Goal: Task Accomplishment & Management: Use online tool/utility

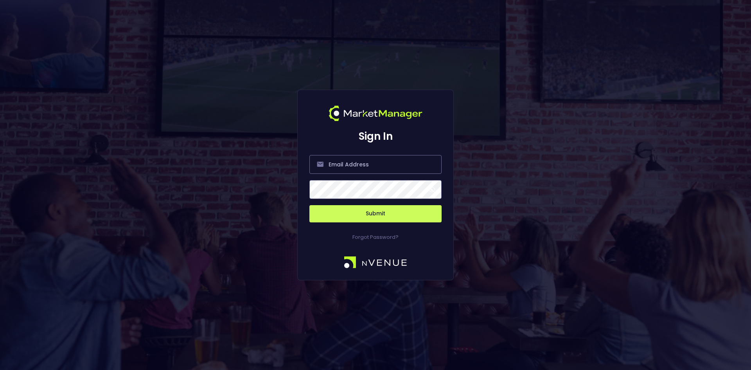
click at [351, 165] on input "email" at bounding box center [375, 164] width 132 height 19
type input "[EMAIL_ADDRESS][DOMAIN_NAME]"
click at [381, 213] on button "Submit" at bounding box center [375, 213] width 132 height 17
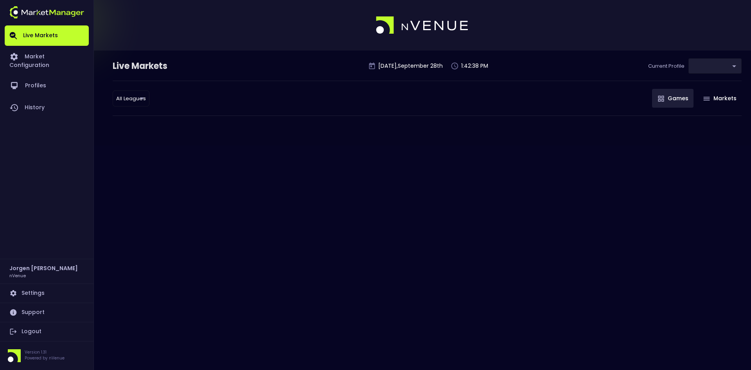
type input "d66ee90f-df8e-430e-a05c-aaf70ad95ad9"
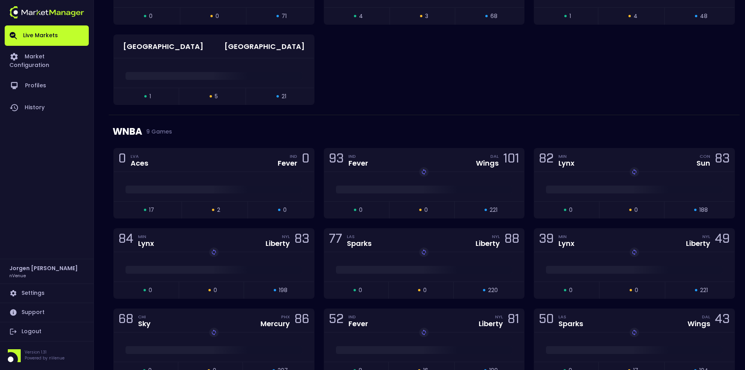
scroll to position [352, 0]
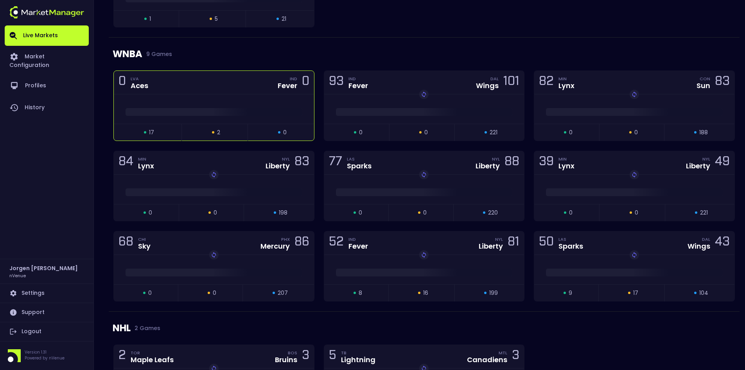
click at [226, 93] on div "0 LVA Aces IND Fever 0" at bounding box center [214, 82] width 200 height 23
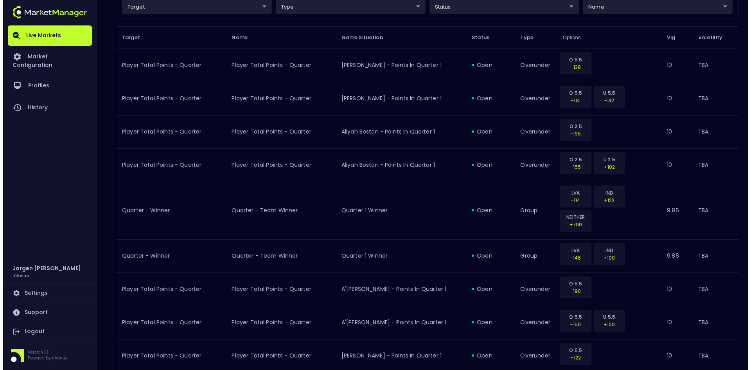
scroll to position [39, 0]
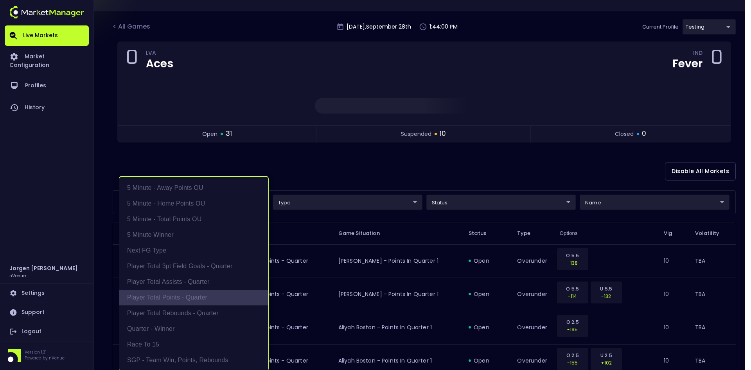
click at [155, 300] on li "Player Total Points - Quarter" at bounding box center [193, 297] width 149 height 16
type input "Player Total Points - Quarter"
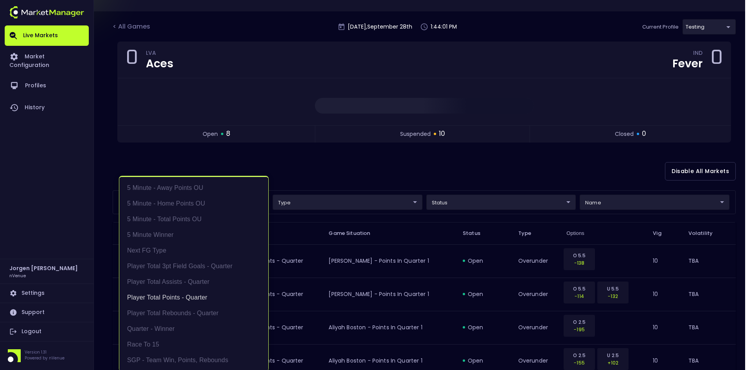
click at [359, 174] on div at bounding box center [375, 185] width 751 height 370
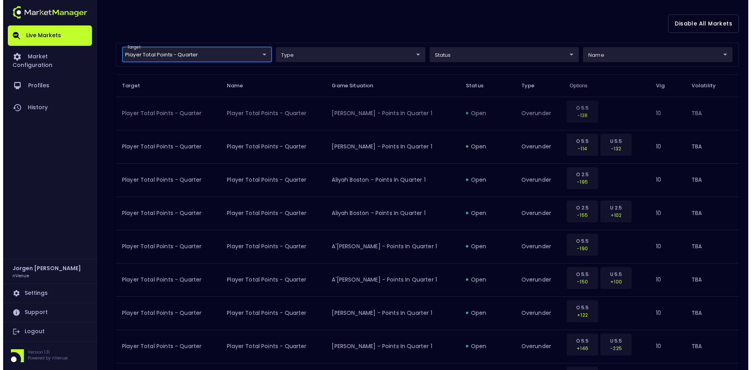
scroll to position [78, 0]
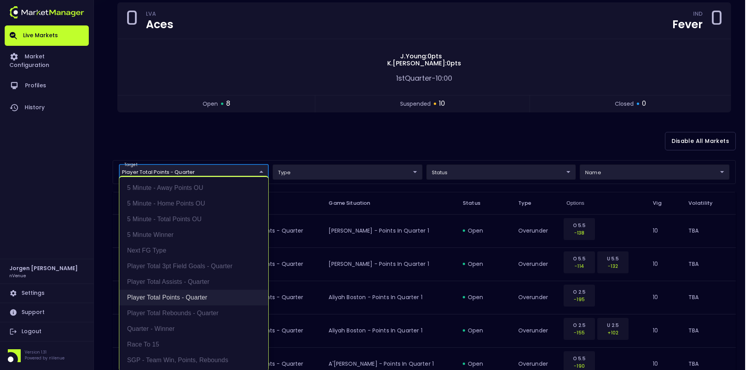
click at [167, 299] on li "Player Total Points - Quarter" at bounding box center [193, 297] width 149 height 16
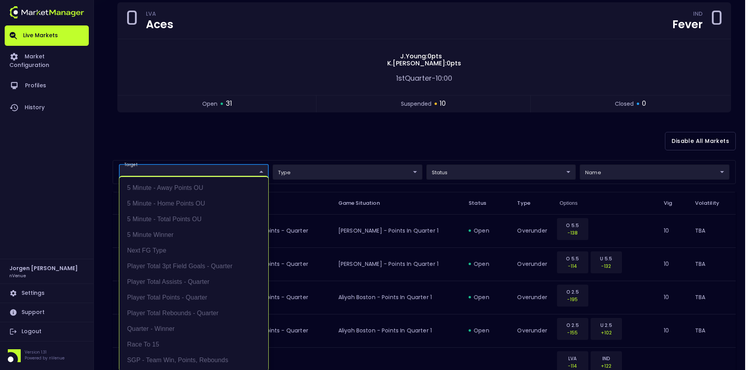
click at [309, 135] on div at bounding box center [375, 185] width 751 height 370
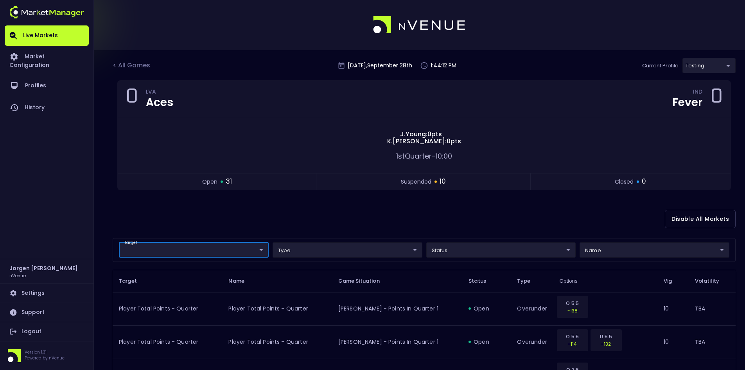
scroll to position [0, 0]
click at [135, 68] on div "< All Games" at bounding box center [132, 66] width 39 height 10
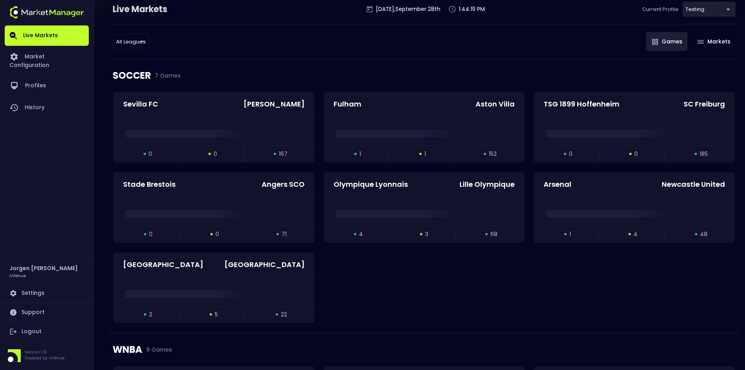
scroll to position [274, 0]
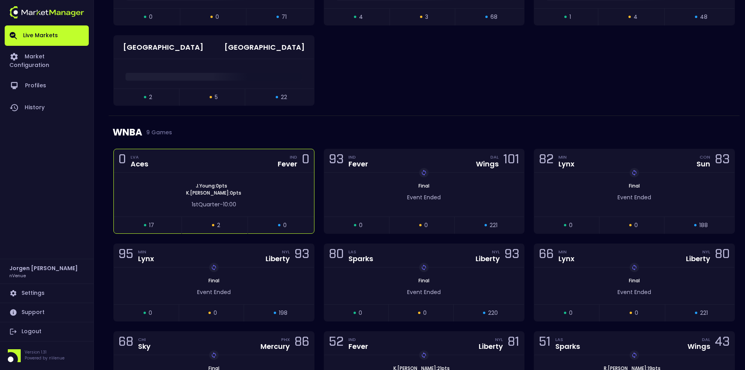
click at [225, 185] on span "[PERSON_NAME] : 0 pts" at bounding box center [212, 185] width 36 height 7
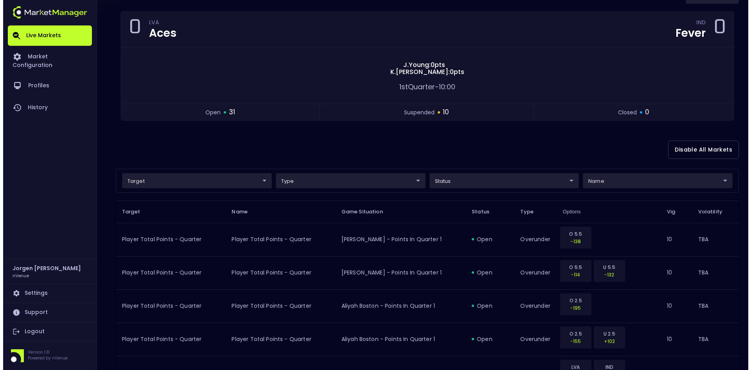
scroll to position [78, 0]
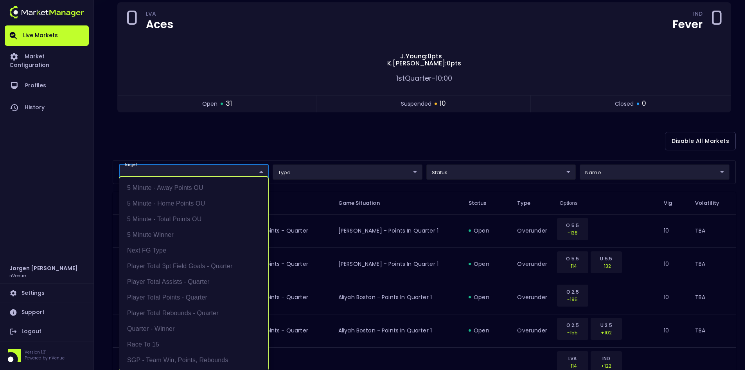
click at [159, 333] on li "Quarter - Winner" at bounding box center [193, 329] width 149 height 16
type input "Quarter - Winner"
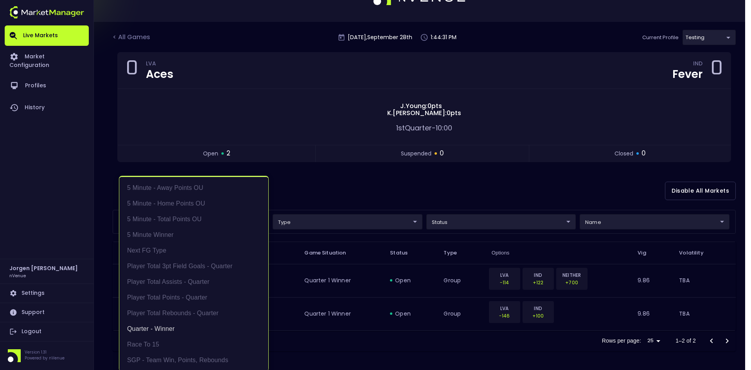
click at [401, 192] on div at bounding box center [375, 185] width 751 height 370
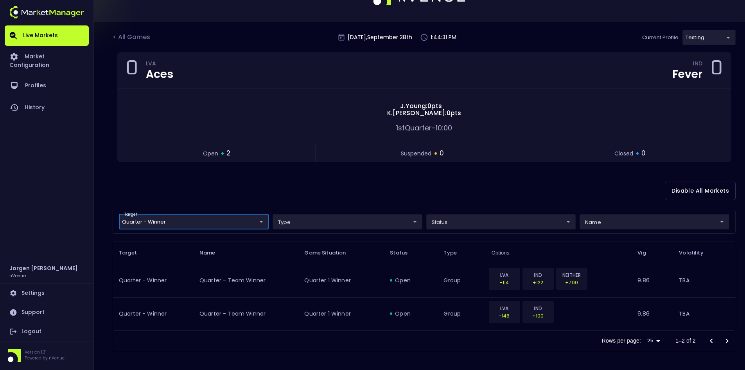
scroll to position [0, 0]
click at [142, 41] on div "< All Games" at bounding box center [132, 37] width 39 height 10
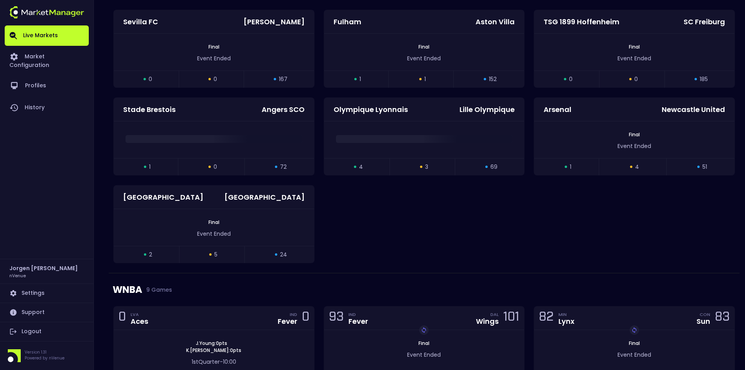
scroll to position [242, 0]
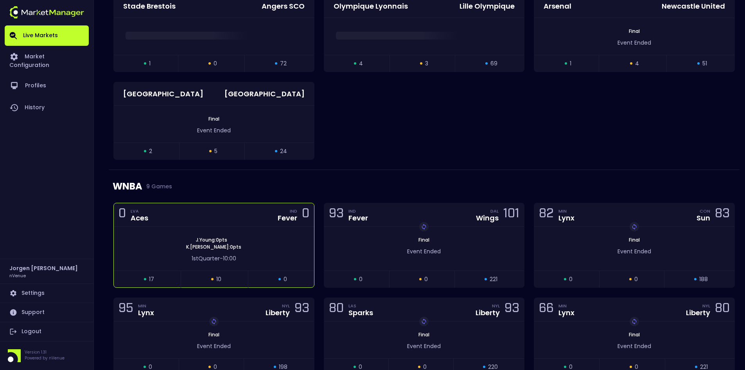
click at [244, 222] on div "0 LVA Aces IND Fever 0" at bounding box center [214, 214] width 200 height 23
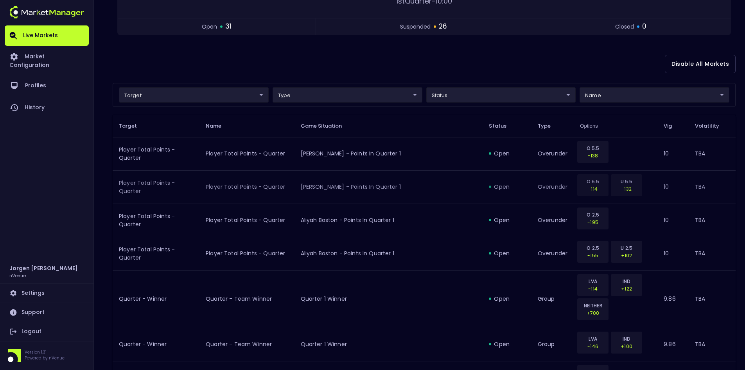
scroll to position [156, 0]
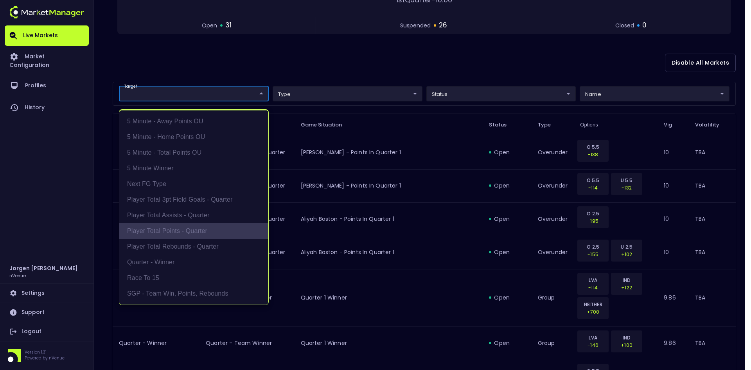
click at [179, 229] on li "Player Total Points - Quarter" at bounding box center [193, 231] width 149 height 16
type input "Player Total Points - Quarter"
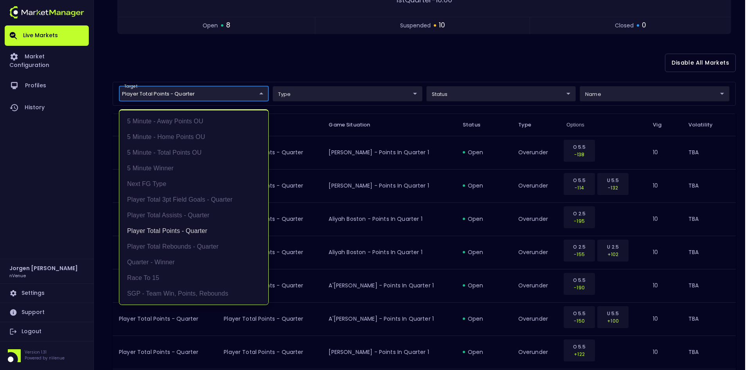
click at [356, 62] on div at bounding box center [375, 185] width 751 height 370
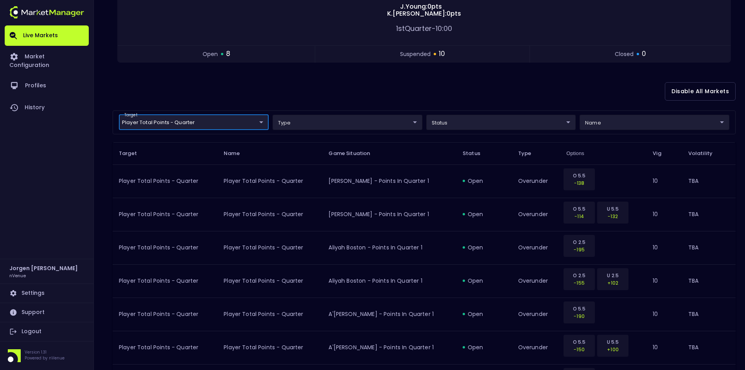
scroll to position [117, 0]
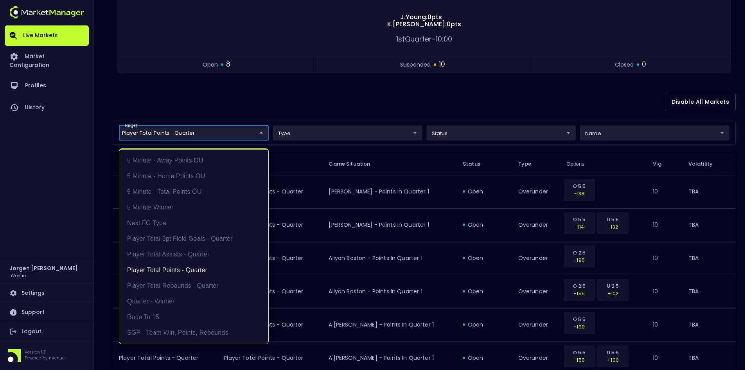
click at [211, 131] on body "Live Markets Market Configuration Profiles History [PERSON_NAME] nVenue Setting…" at bounding box center [375, 348] width 751 height 930
click at [171, 268] on li "Player Total Points - Quarter" at bounding box center [193, 270] width 149 height 16
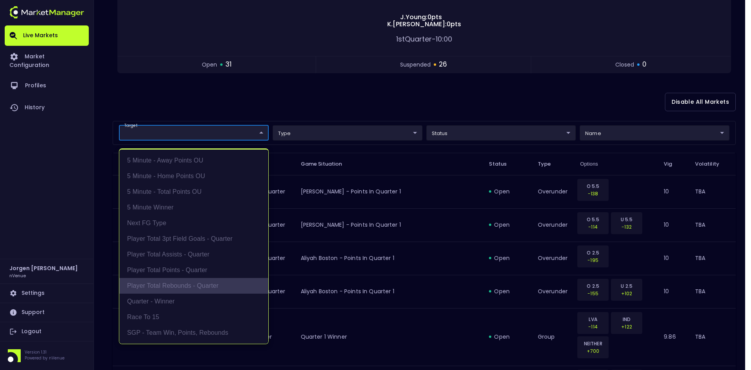
click at [168, 282] on li "Player Total Rebounds - Quarter" at bounding box center [193, 286] width 149 height 16
type input "Player Total Rebounds - Quarter"
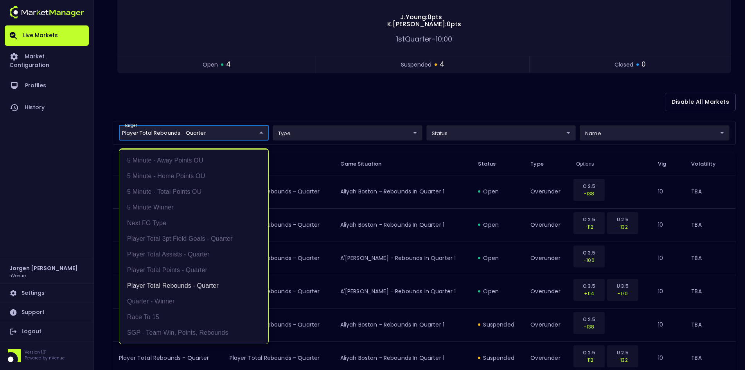
click at [334, 102] on div at bounding box center [375, 185] width 751 height 370
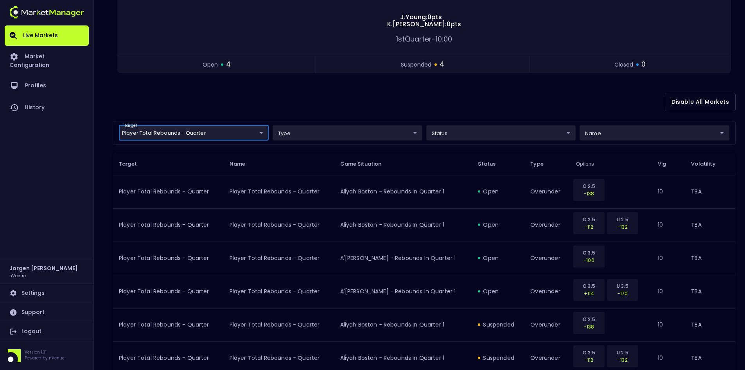
click at [225, 126] on body "Live Markets Market Configuration Profiles History [PERSON_NAME] nVenue Setting…" at bounding box center [372, 182] width 745 height 598
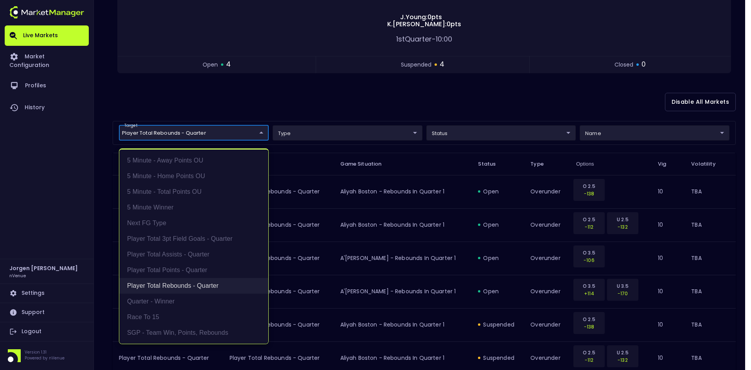
click at [175, 286] on li "Player Total Rebounds - Quarter" at bounding box center [193, 286] width 149 height 16
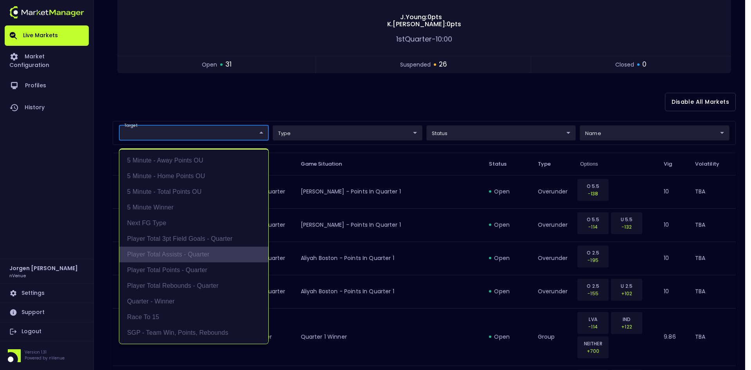
click at [171, 253] on li "Player Total Assists - Quarter" at bounding box center [193, 254] width 149 height 16
type input "Player Total Assists - Quarter"
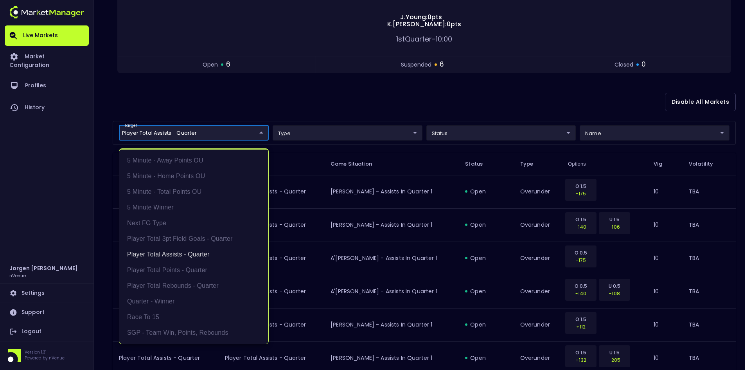
click at [374, 107] on div at bounding box center [375, 185] width 751 height 370
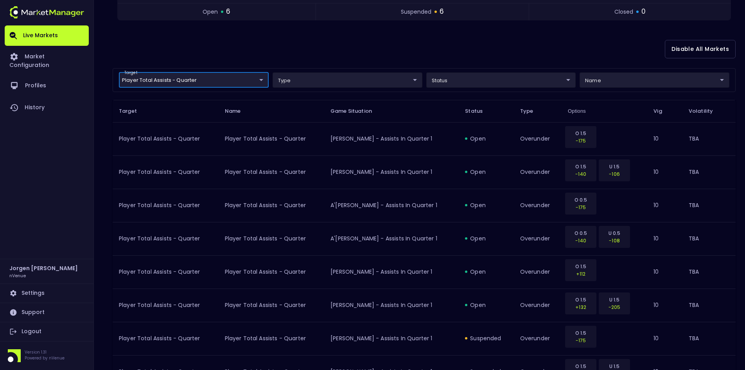
scroll to position [156, 0]
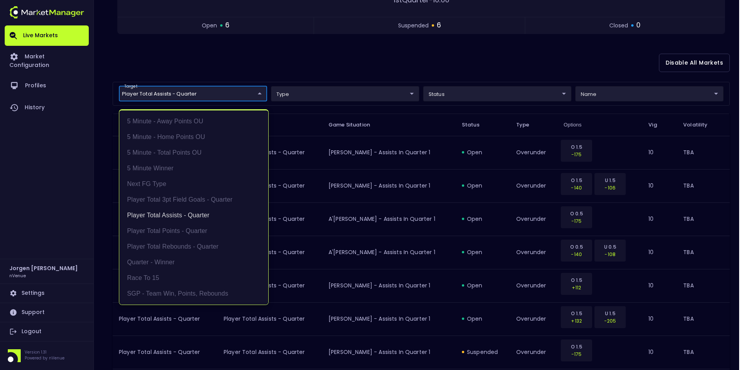
click at [199, 93] on body "Live Markets Market Configuration Profiles History [PERSON_NAME] nVenue Setting…" at bounding box center [372, 209] width 745 height 731
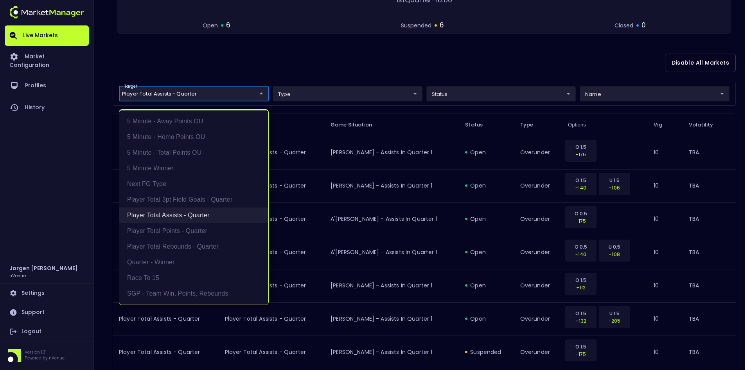
click at [173, 211] on li "Player Total Assists - Quarter" at bounding box center [193, 215] width 149 height 16
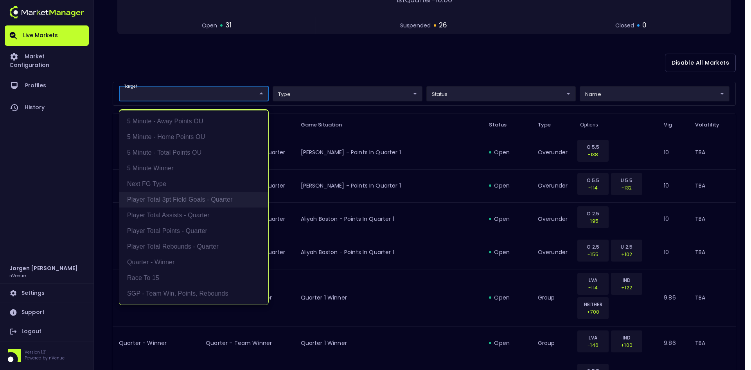
click at [172, 201] on li "Player Total 3pt Field Goals - Quarter" at bounding box center [193, 200] width 149 height 16
type input "Player Total 3pt Field Goals - Quarter"
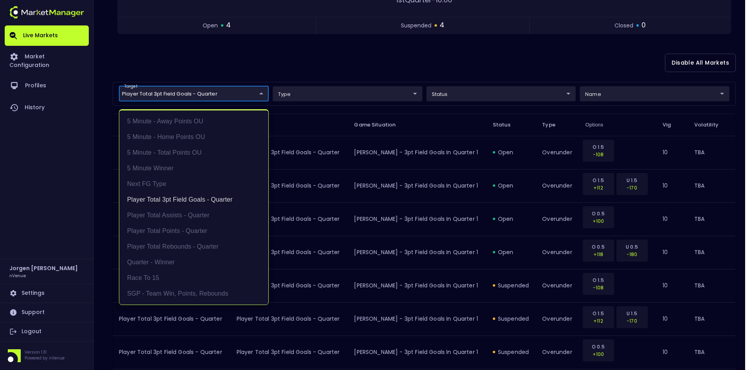
click at [352, 61] on div at bounding box center [375, 185] width 751 height 370
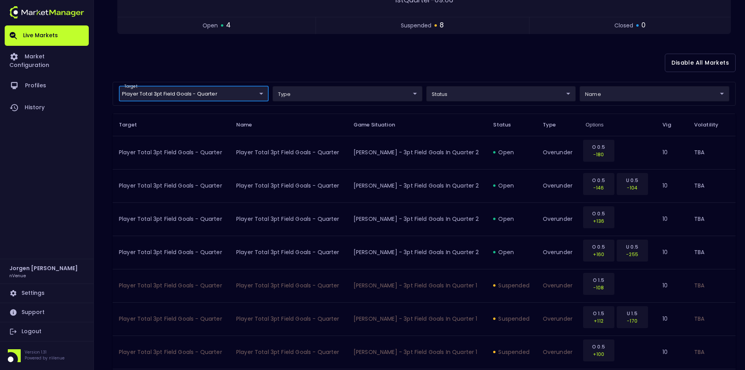
click at [174, 92] on body "Live Markets Market Configuration Profiles History [PERSON_NAME] nVenue Setting…" at bounding box center [372, 209] width 745 height 731
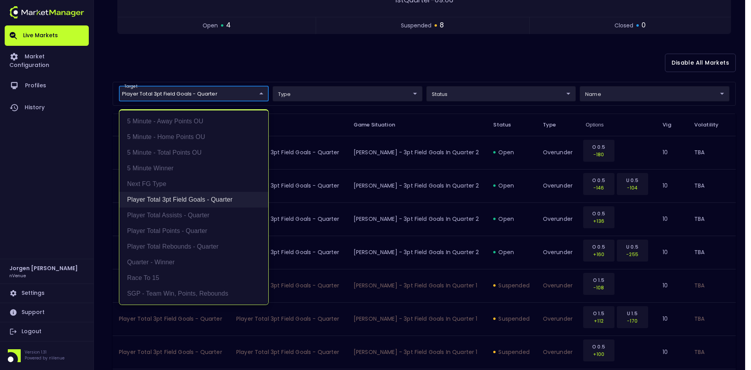
click at [156, 198] on li "Player Total 3pt Field Goals - Quarter" at bounding box center [193, 200] width 149 height 16
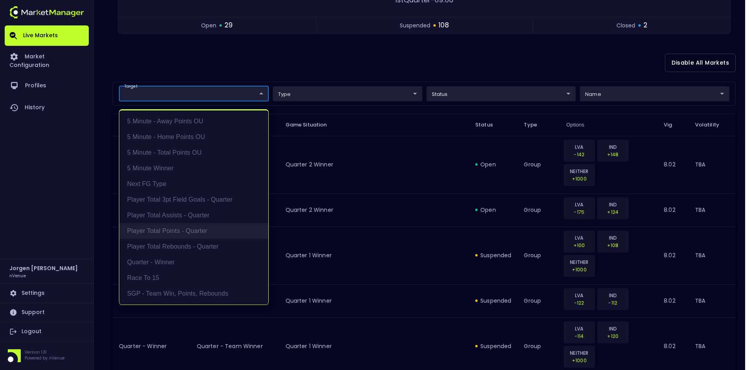
click at [168, 231] on li "Player Total Points - Quarter" at bounding box center [193, 231] width 149 height 16
type input "Player Total Points - Quarter"
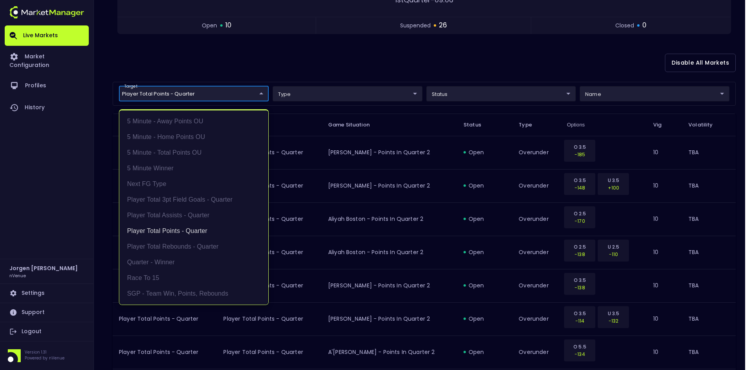
click at [400, 52] on div at bounding box center [375, 185] width 751 height 370
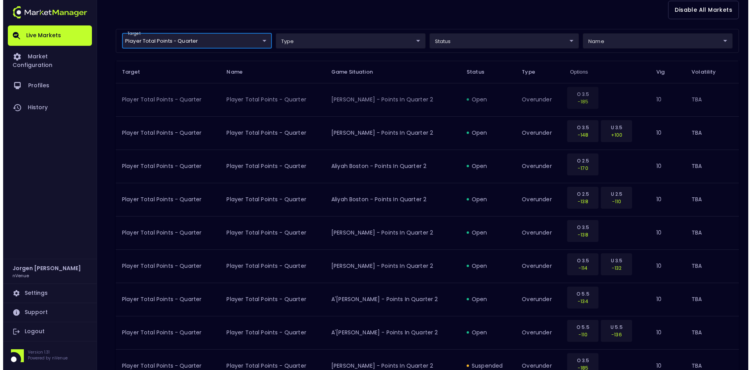
scroll to position [196, 0]
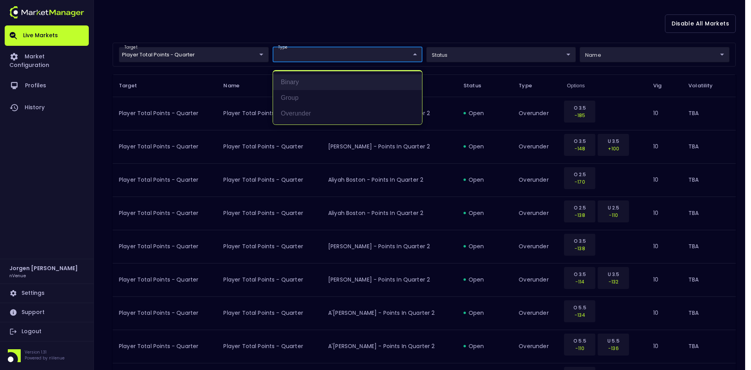
click at [313, 81] on li "binary" at bounding box center [347, 82] width 149 height 16
type input "binary"
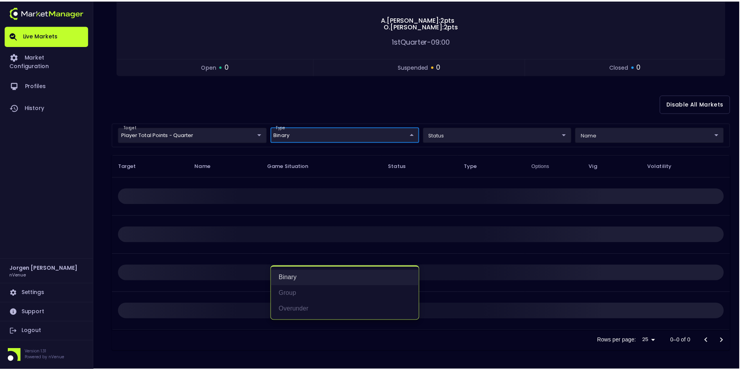
scroll to position [0, 0]
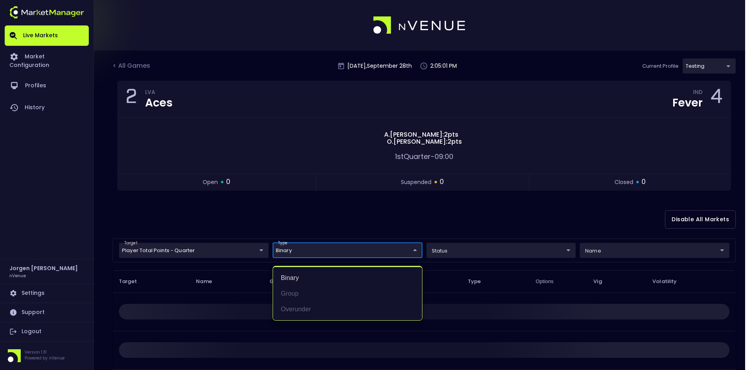
click at [431, 222] on div at bounding box center [375, 185] width 751 height 370
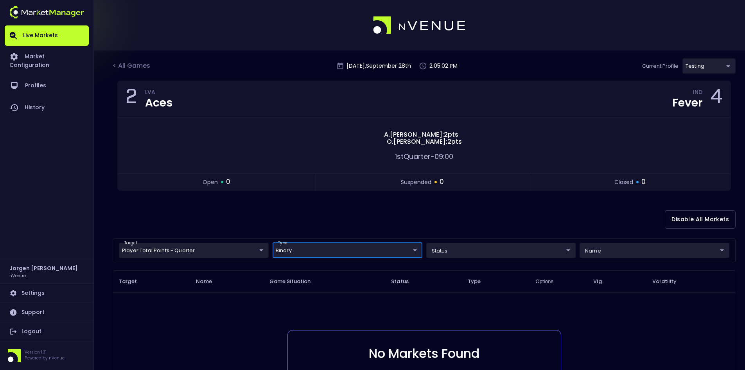
click at [326, 252] on body "Live Markets Market Configuration Profiles History [PERSON_NAME] nVenue Setting…" at bounding box center [372, 242] width 745 height 485
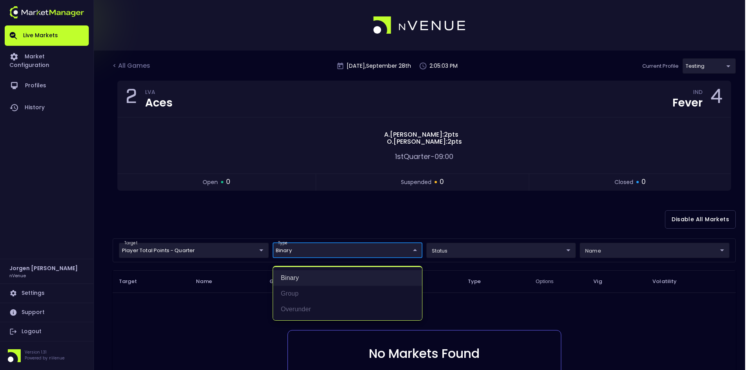
click at [291, 280] on li "binary" at bounding box center [347, 278] width 149 height 16
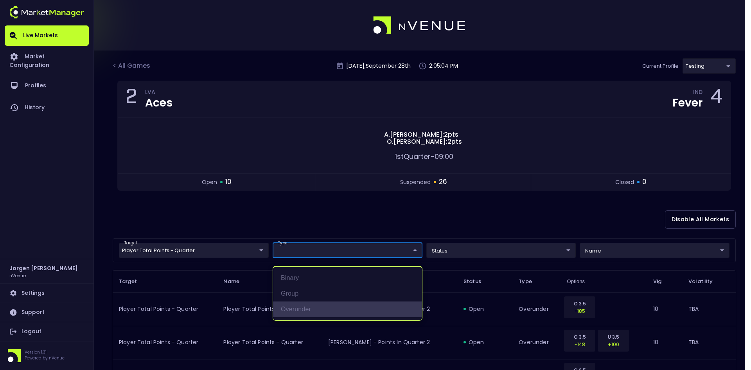
click at [289, 304] on li "overunder" at bounding box center [347, 309] width 149 height 16
type input "overunder"
click at [429, 217] on div at bounding box center [375, 185] width 751 height 370
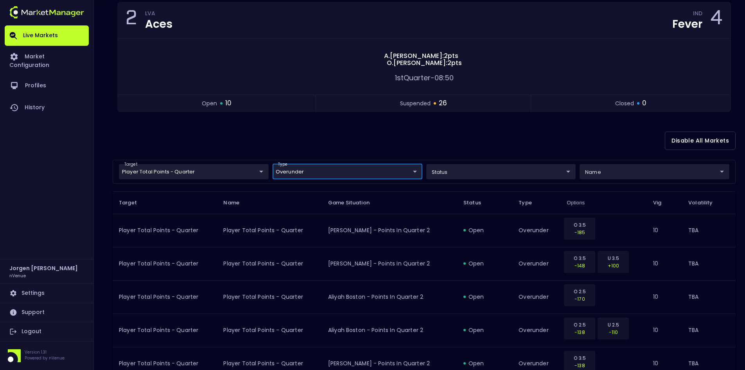
scroll to position [78, 0]
click at [358, 161] on div "target Player Total Points - Quarter Player Total Points - Quarter ​ type overu…" at bounding box center [424, 172] width 623 height 24
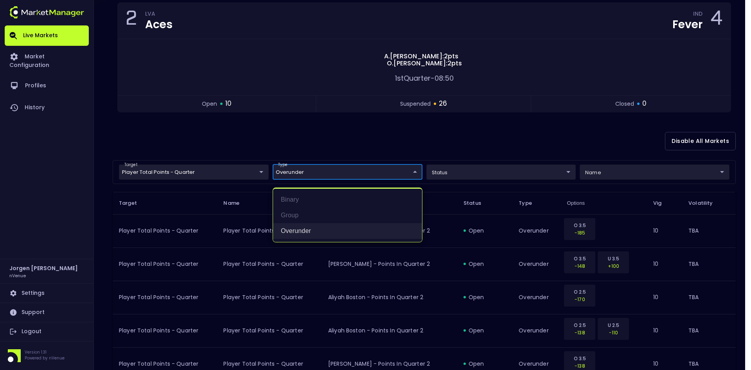
click at [305, 227] on li "overunder" at bounding box center [347, 231] width 149 height 16
click at [369, 131] on div at bounding box center [375, 185] width 751 height 370
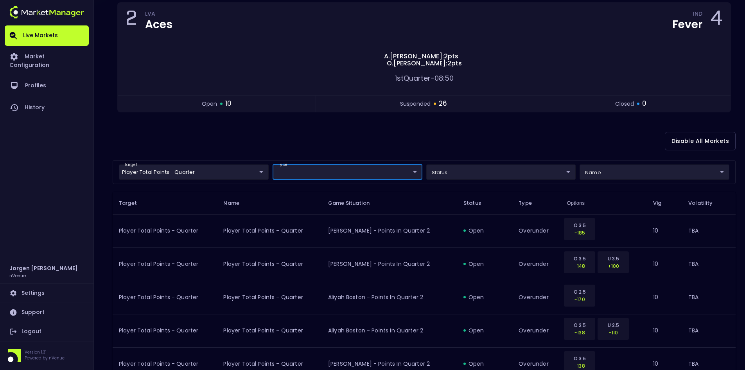
click at [408, 147] on div "Disable All Markets" at bounding box center [424, 141] width 623 height 38
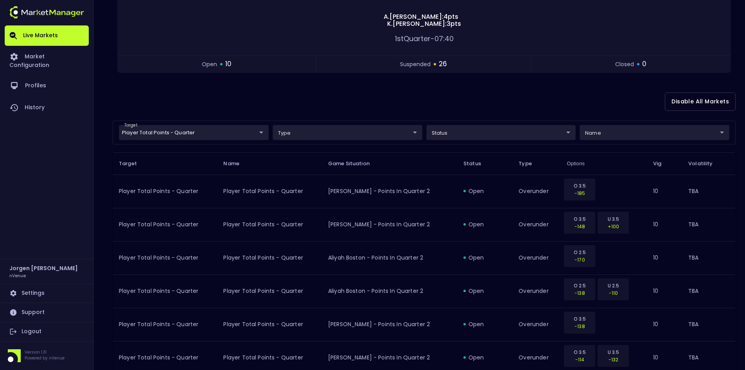
scroll to position [117, 0]
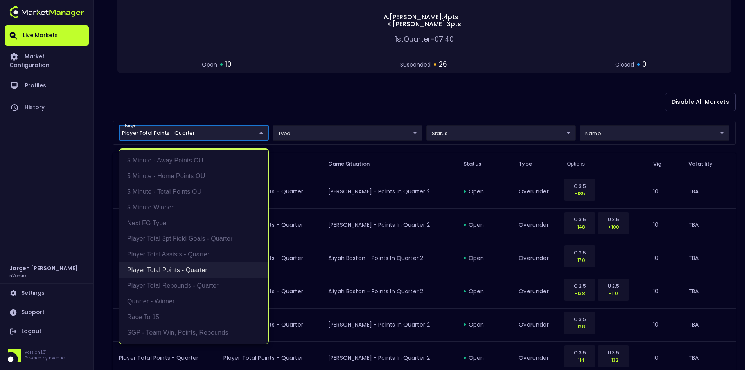
click at [197, 273] on li "Player Total Points - Quarter" at bounding box center [193, 270] width 149 height 16
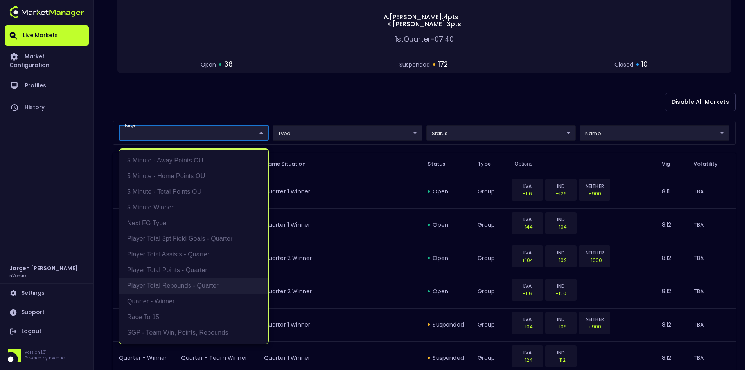
click at [185, 284] on li "Player Total Rebounds - Quarter" at bounding box center [193, 286] width 149 height 16
type input "Player Total Rebounds - Quarter"
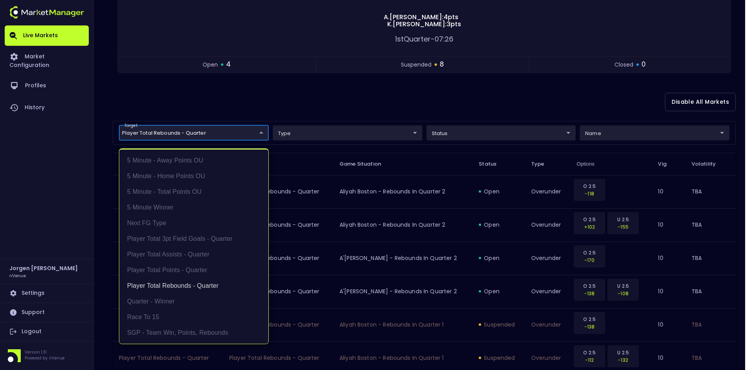
click at [377, 101] on div at bounding box center [375, 185] width 751 height 370
click at [235, 129] on body "Live Markets Market Configuration Profiles History [PERSON_NAME] nVenue Setting…" at bounding box center [375, 248] width 751 height 731
click at [190, 284] on li "Player Total Rebounds - Quarter" at bounding box center [193, 286] width 149 height 16
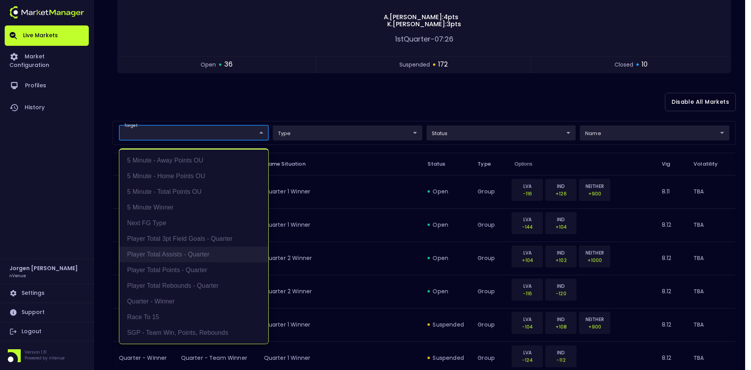
click at [190, 253] on li "Player Total Assists - Quarter" at bounding box center [193, 254] width 149 height 16
type input "Player Total Assists - Quarter"
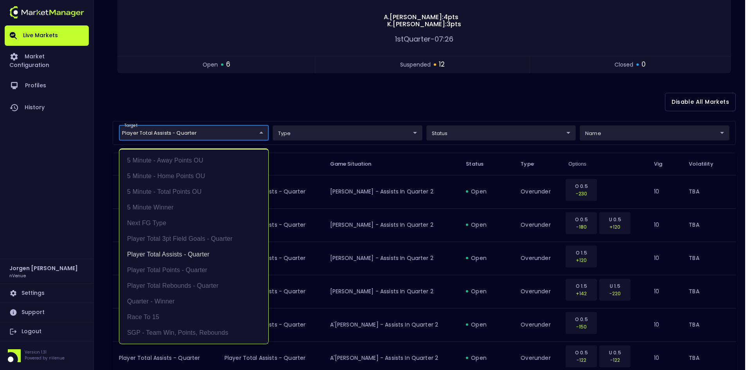
click at [378, 111] on div at bounding box center [375, 185] width 751 height 370
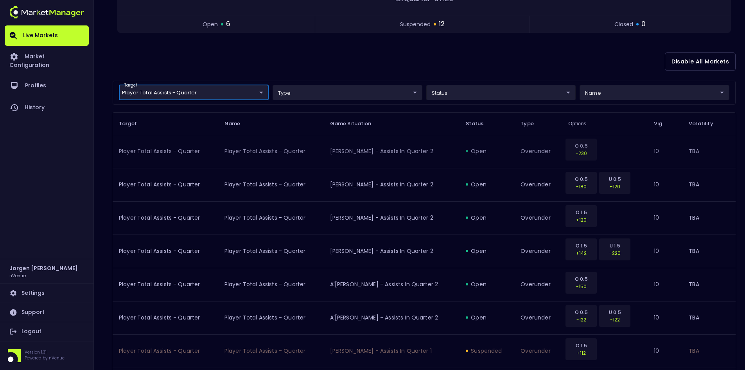
scroll to position [196, 0]
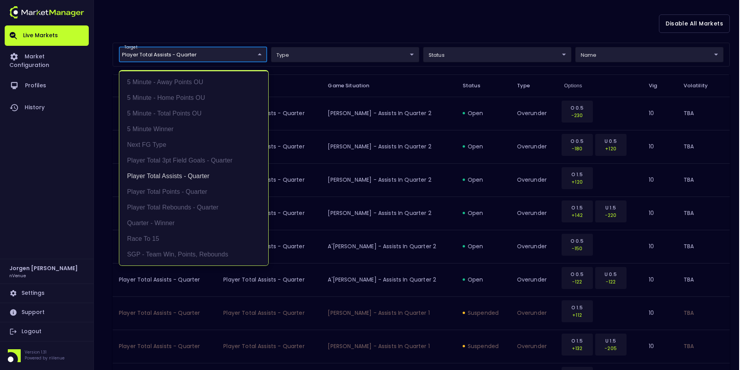
click at [216, 47] on body "Live Markets Market Configuration Profiles History [PERSON_NAME] nVenue Setting…" at bounding box center [372, 269] width 745 height 930
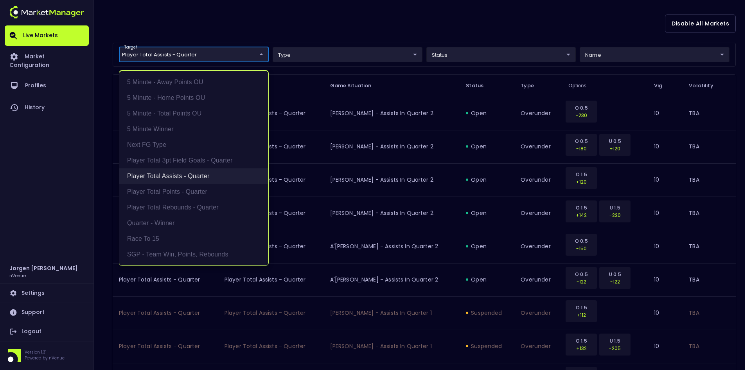
click at [181, 176] on li "Player Total Assists - Quarter" at bounding box center [193, 176] width 149 height 16
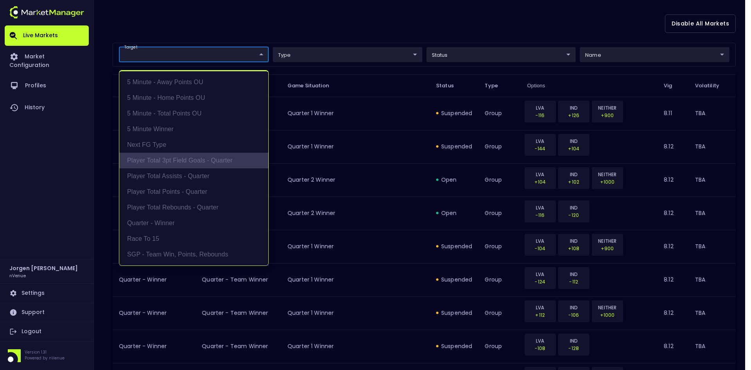
click at [182, 160] on li "Player Total 3pt Field Goals - Quarter" at bounding box center [193, 161] width 149 height 16
type input "Player Total 3pt Field Goals - Quarter"
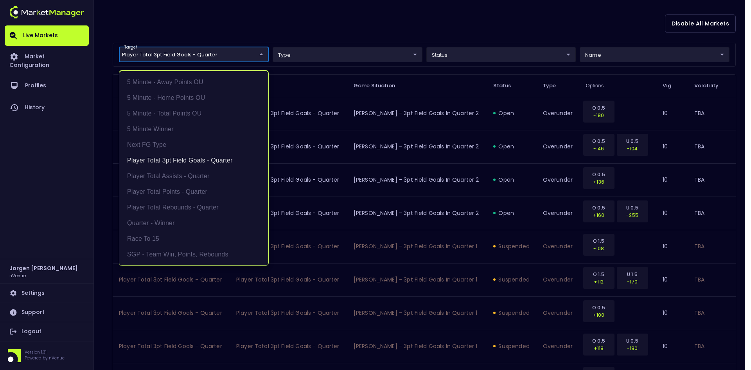
click at [349, 20] on div at bounding box center [375, 185] width 751 height 370
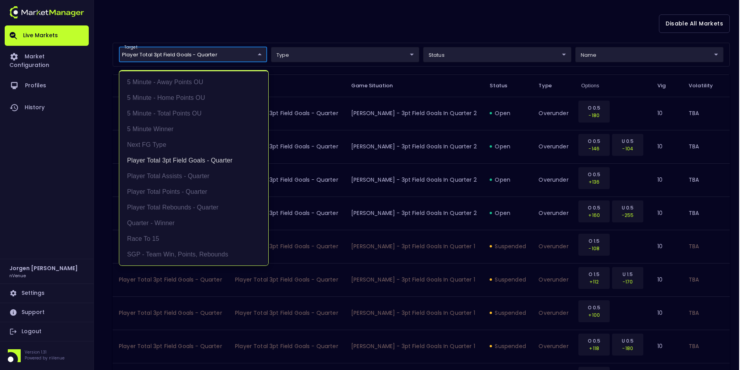
click at [195, 55] on body "Live Markets Market Configuration Profiles History [PERSON_NAME] nVenue Setting…" at bounding box center [372, 169] width 745 height 731
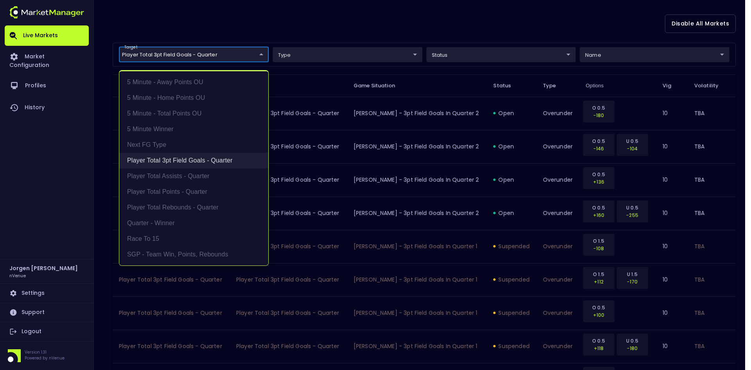
click at [159, 158] on li "Player Total 3pt Field Goals - Quarter" at bounding box center [193, 161] width 149 height 16
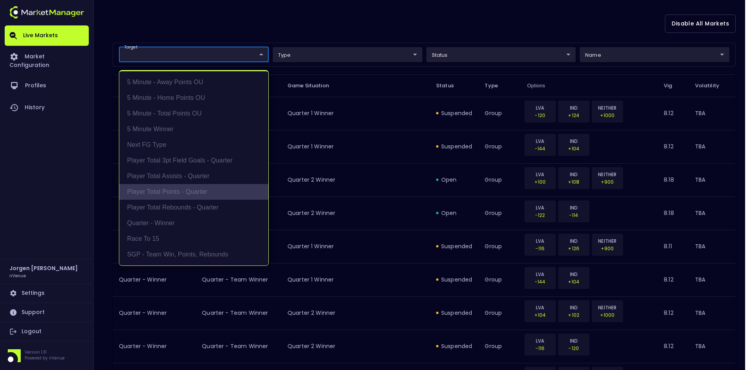
click at [157, 188] on li "Player Total Points - Quarter" at bounding box center [193, 192] width 149 height 16
type input "Player Total Points - Quarter"
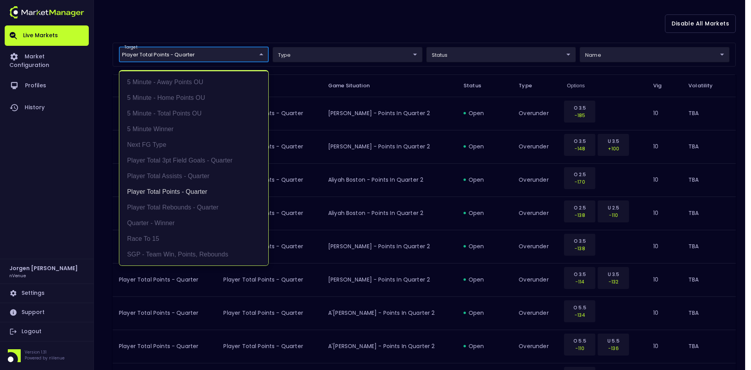
click at [329, 21] on div at bounding box center [375, 185] width 751 height 370
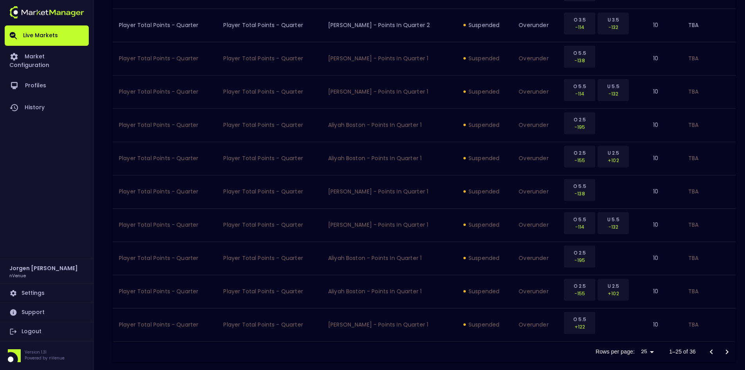
scroll to position [793, 0]
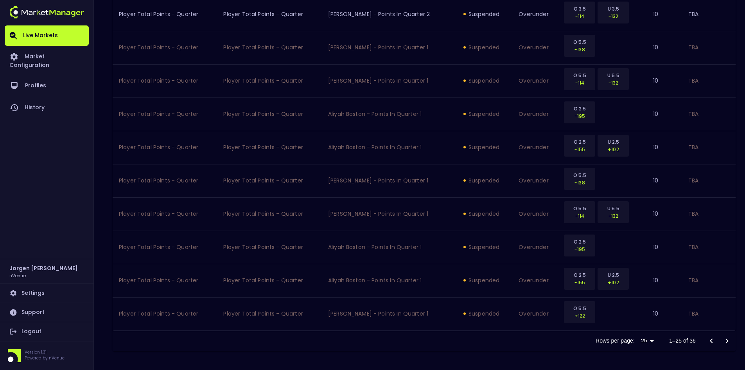
click at [726, 341] on icon "Go to next page" at bounding box center [726, 340] width 9 height 9
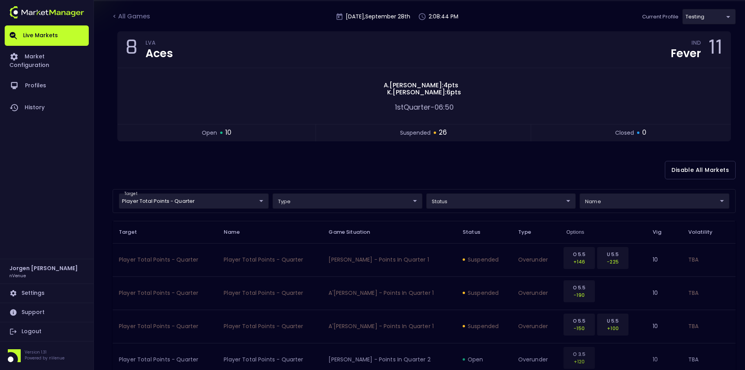
scroll to position [0, 0]
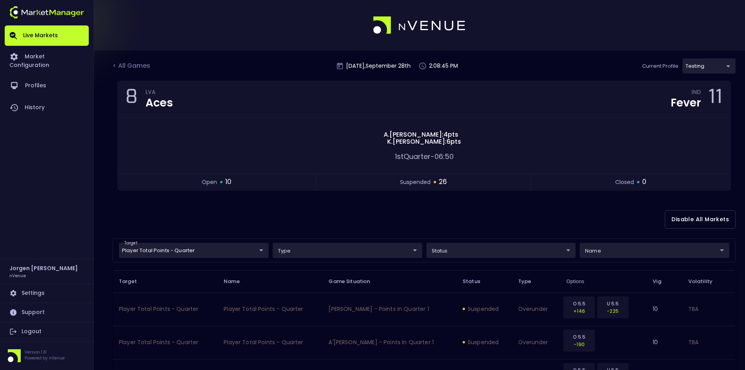
click at [458, 253] on body "Live Markets Market Configuration Profiles History [PERSON_NAME] nVenue Setting…" at bounding box center [372, 348] width 745 height 697
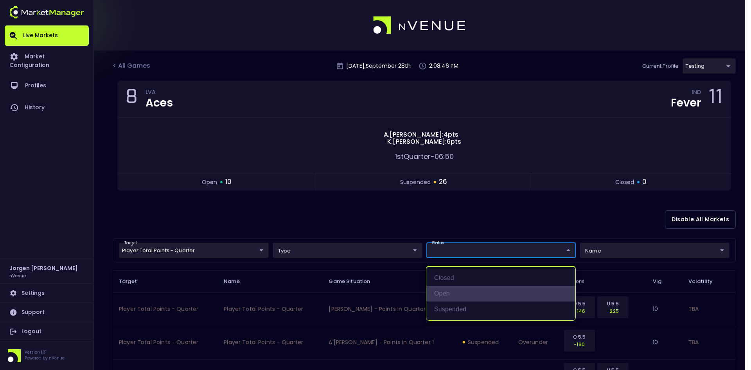
click at [443, 290] on li "open" at bounding box center [500, 294] width 149 height 16
type input "open"
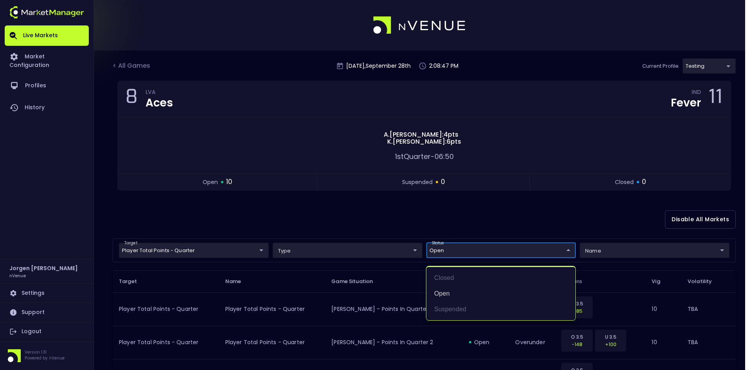
click at [437, 212] on div at bounding box center [375, 185] width 751 height 370
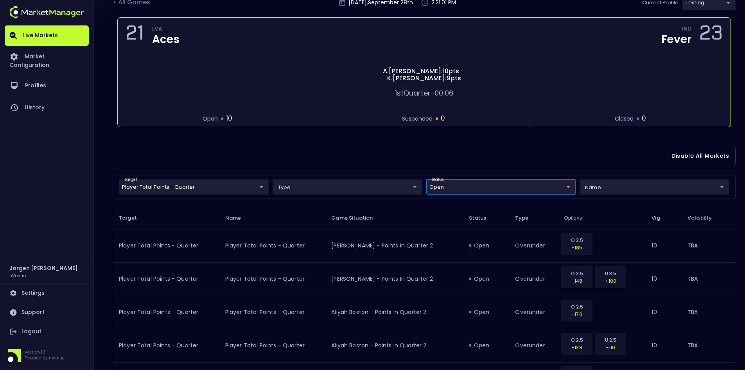
scroll to position [60, 0]
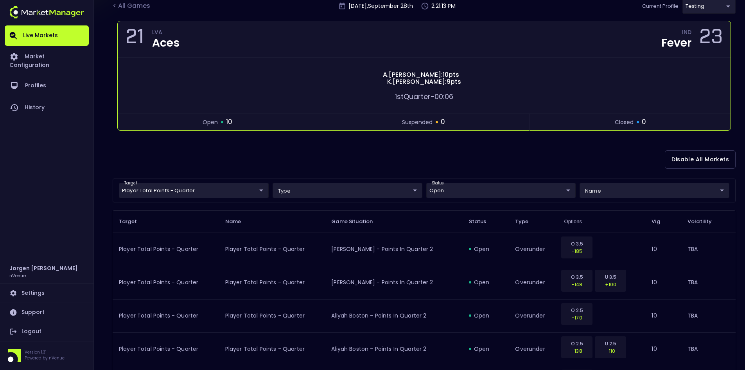
click at [469, 121] on div "suspended 0" at bounding box center [423, 122] width 212 height 10
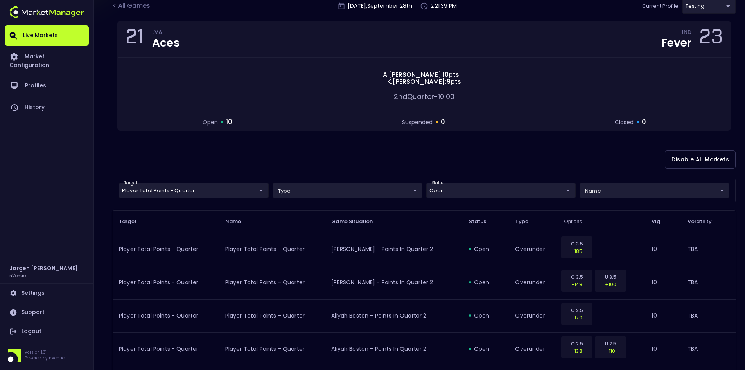
click at [430, 155] on div "Disable All Markets" at bounding box center [424, 159] width 623 height 38
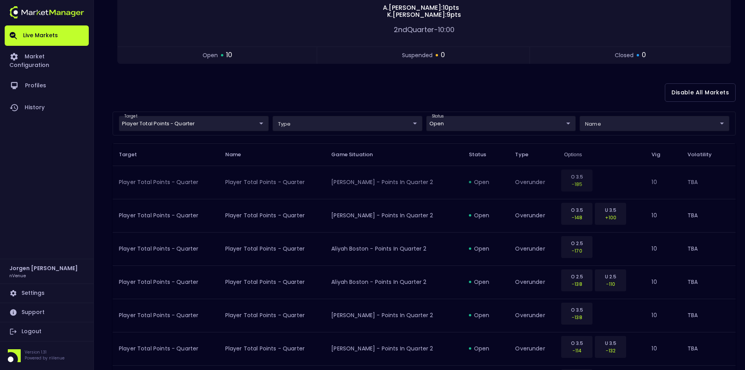
scroll to position [21, 0]
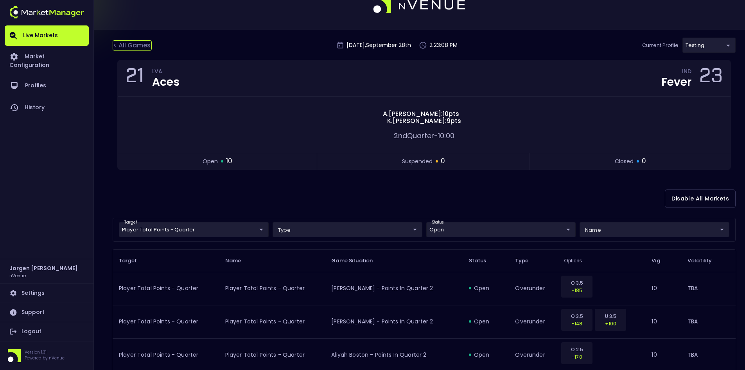
click at [142, 43] on div "< All Games" at bounding box center [132, 45] width 39 height 10
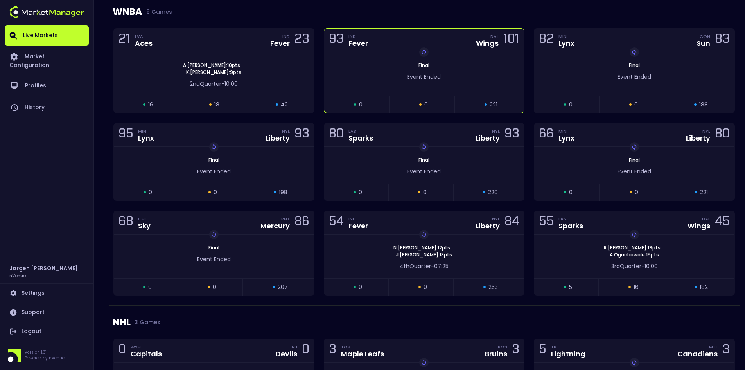
scroll to position [430, 0]
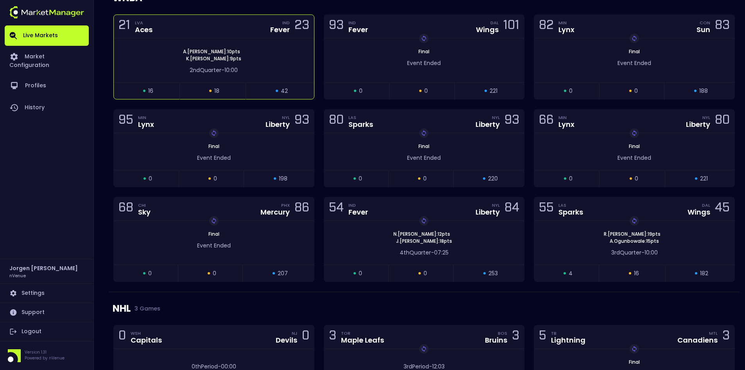
click at [273, 55] on div "[PERSON_NAME] : 10 pts [PERSON_NAME] : 9 pts" at bounding box center [214, 55] width 200 height 14
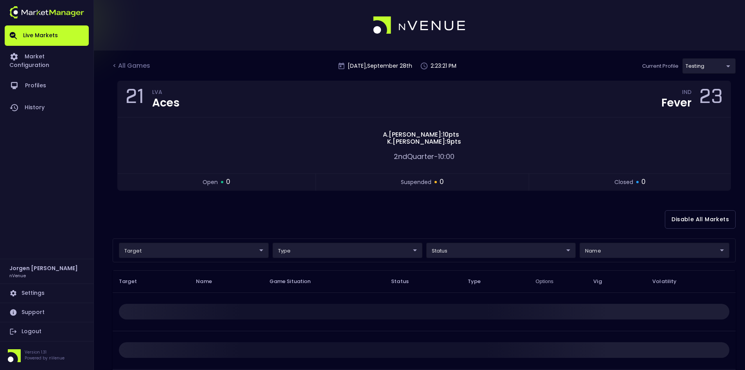
click at [211, 216] on div "Disable All Markets" at bounding box center [424, 219] width 623 height 38
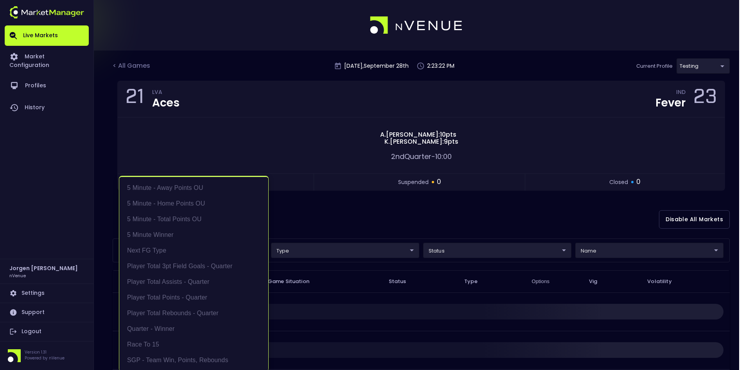
click at [183, 252] on body "Live Markets Market Configuration Profiles History [PERSON_NAME] nVenue Setting…" at bounding box center [372, 242] width 745 height 485
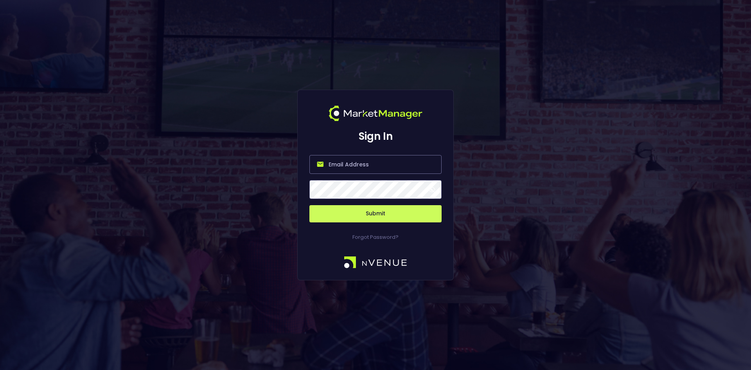
click at [340, 165] on input "email" at bounding box center [375, 164] width 132 height 19
type input "[EMAIL_ADDRESS][DOMAIN_NAME]"
click at [376, 215] on button "Submit" at bounding box center [375, 213] width 132 height 17
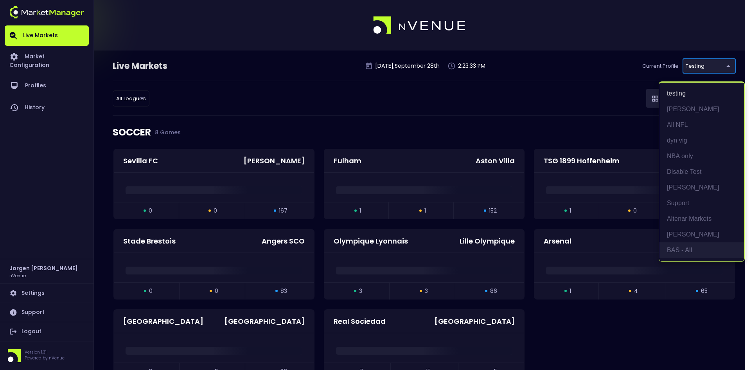
click at [678, 246] on li "BAS - All" at bounding box center [701, 250] width 85 height 16
type input "0d810fa5-e353-4d9c-b11d-31f095cae871"
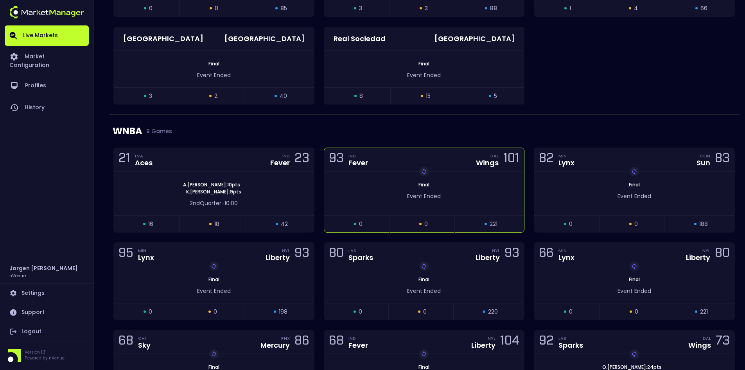
scroll to position [391, 0]
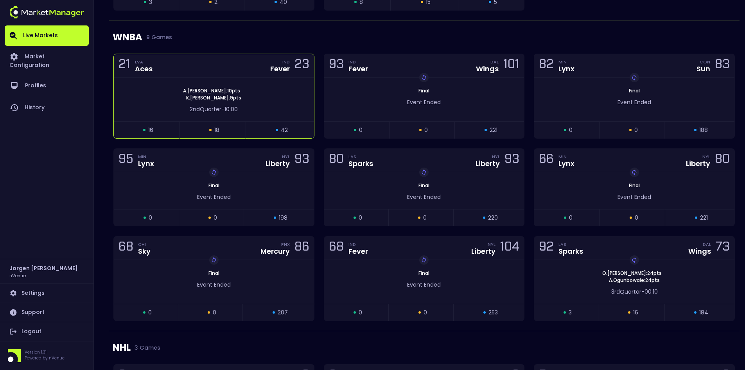
click at [274, 96] on div "[PERSON_NAME] : 10 pts [PERSON_NAME] : 9 pts" at bounding box center [214, 94] width 200 height 14
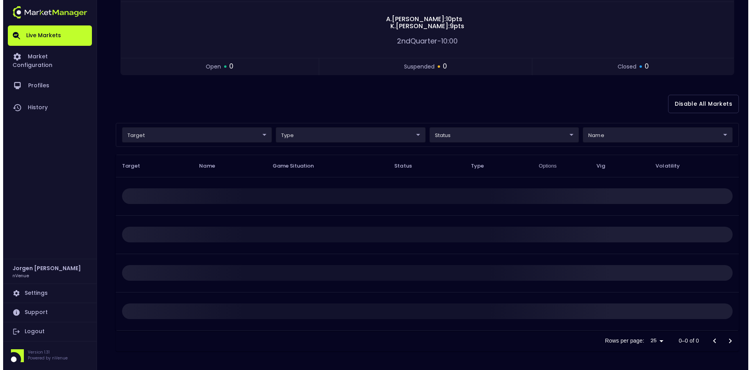
scroll to position [0, 0]
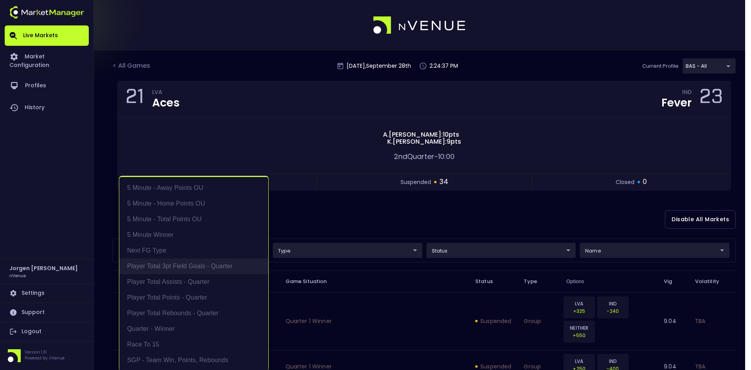
click at [187, 261] on li "Player Total 3pt Field Goals - Quarter" at bounding box center [193, 266] width 149 height 16
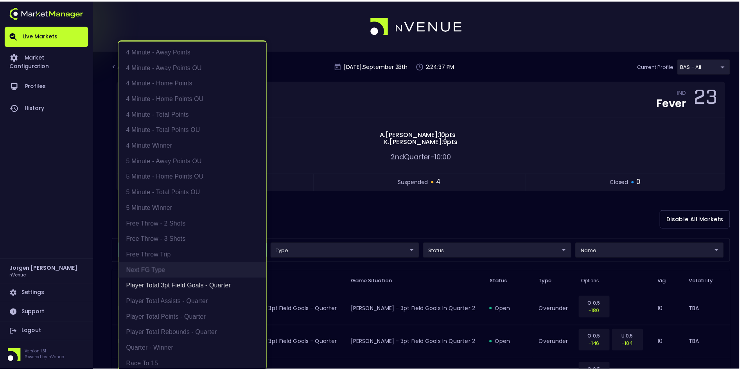
scroll to position [2, 0]
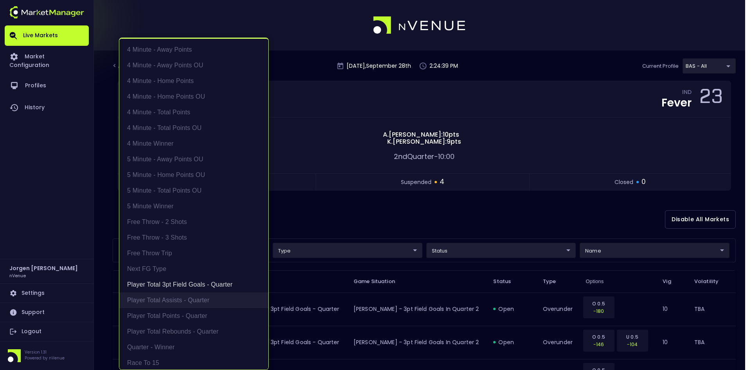
click at [182, 298] on li "Player Total Assists - Quarter" at bounding box center [193, 300] width 149 height 16
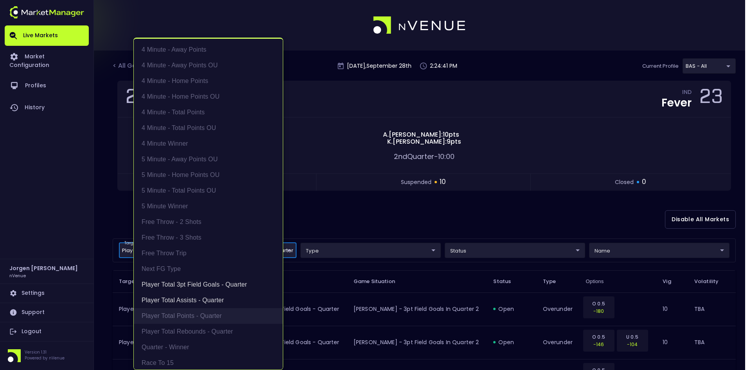
click at [186, 314] on li "Player Total Points - Quarter" at bounding box center [208, 316] width 149 height 16
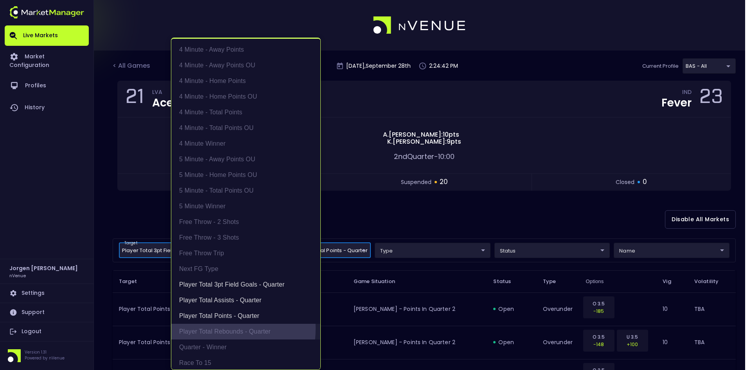
click at [208, 328] on li "Player Total Rebounds - Quarter" at bounding box center [245, 331] width 149 height 16
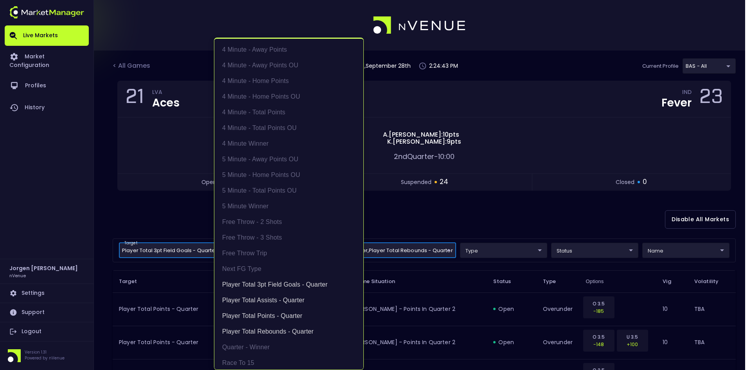
click at [467, 210] on div at bounding box center [375, 185] width 751 height 370
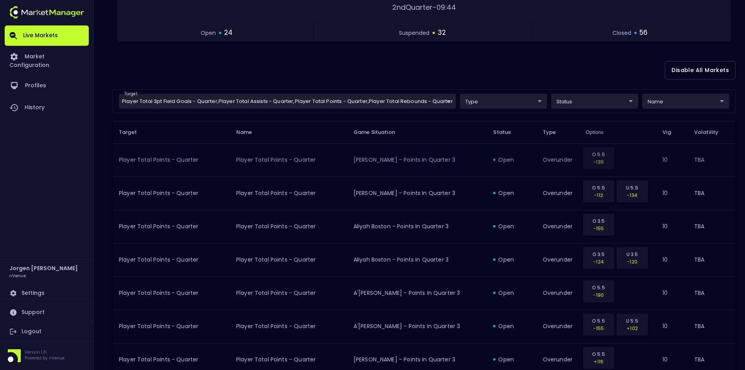
scroll to position [39, 0]
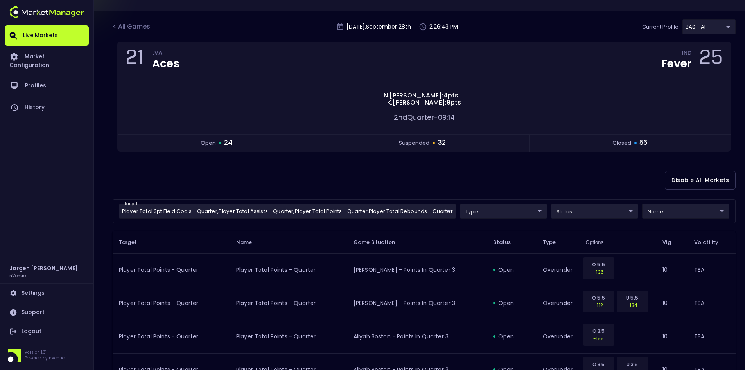
click at [376, 170] on div "Disable All Markets" at bounding box center [424, 180] width 623 height 38
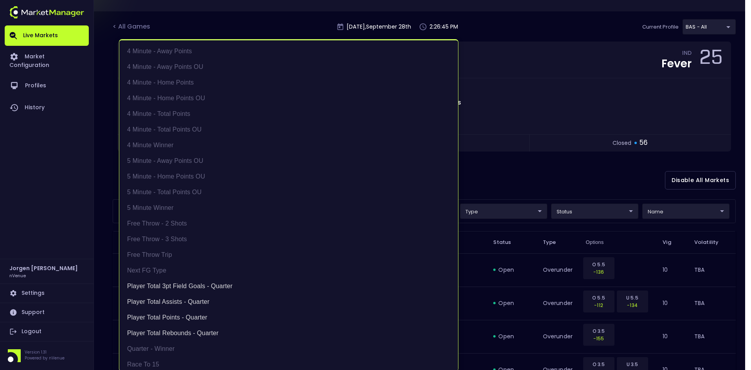
click at [191, 286] on li "Player Total 3pt Field Goals - Quarter" at bounding box center [288, 286] width 339 height 16
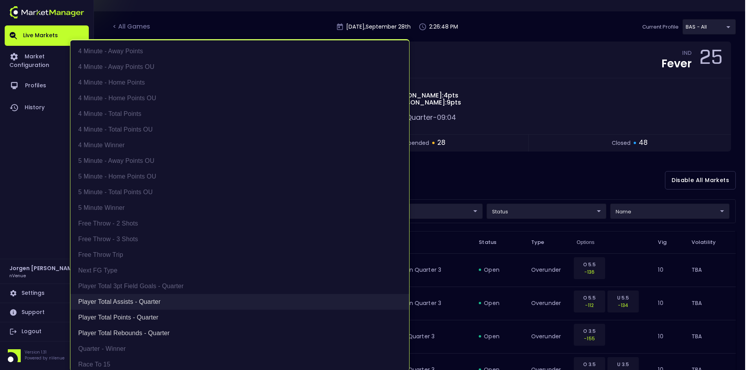
click at [136, 304] on li "Player Total Assists - Quarter" at bounding box center [239, 302] width 339 height 16
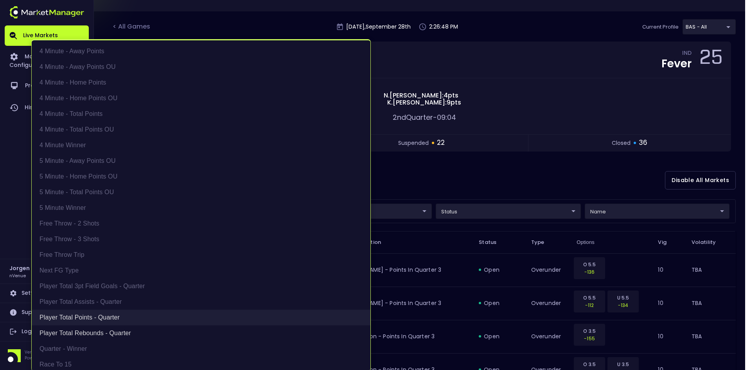
click at [115, 315] on li "Player Total Points - Quarter" at bounding box center [201, 317] width 339 height 16
type input "Player Total Rebounds - Quarter"
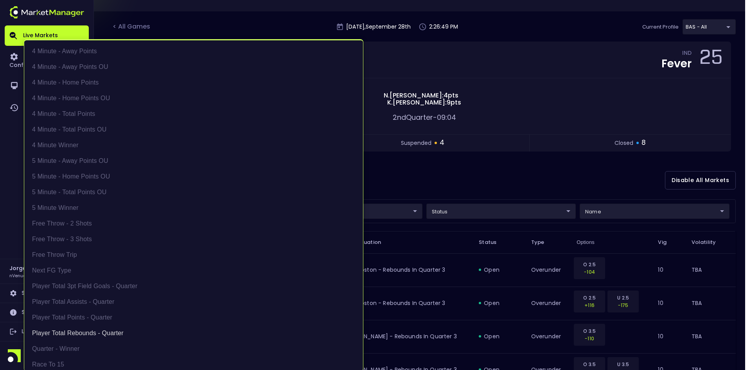
click at [488, 169] on div at bounding box center [375, 185] width 751 height 370
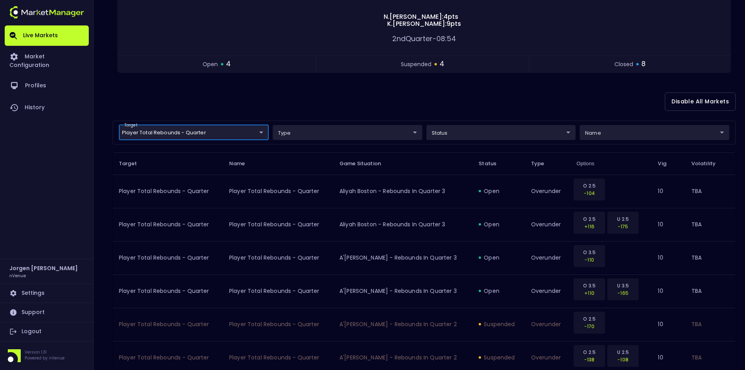
scroll to position [117, 0]
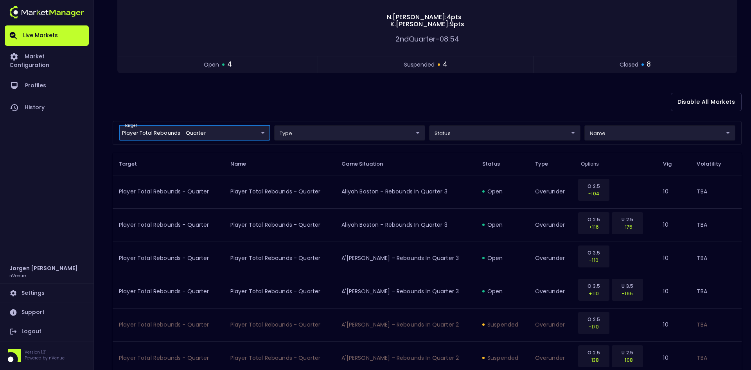
click at [206, 132] on body "Live Markets Market Configuration Profiles History [PERSON_NAME] nVenue Setting…" at bounding box center [375, 315] width 751 height 864
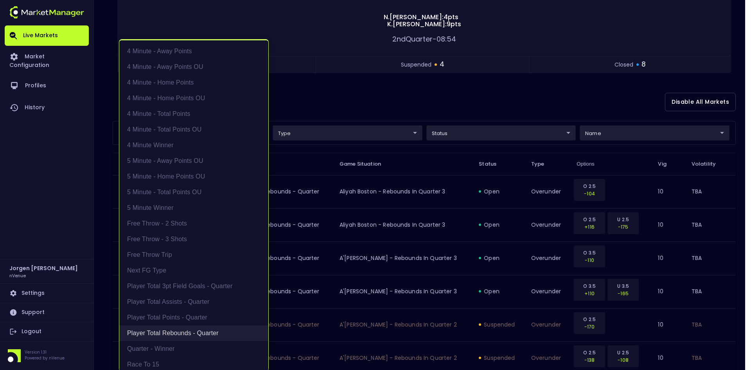
click at [164, 332] on li "Player Total Rebounds - Quarter" at bounding box center [193, 333] width 149 height 16
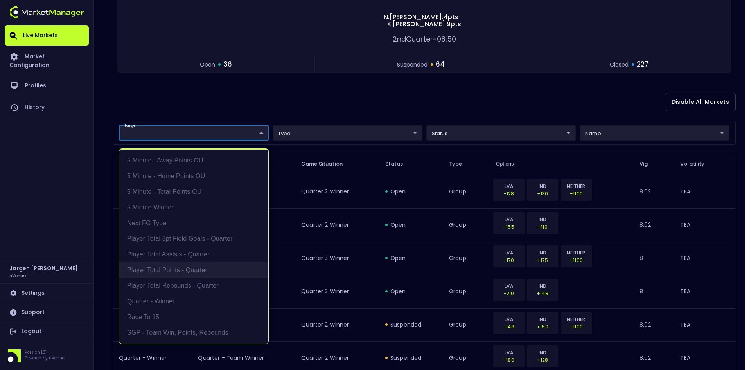
click at [178, 270] on li "Player Total Points - Quarter" at bounding box center [193, 270] width 149 height 16
type input "Player Total Points - Quarter"
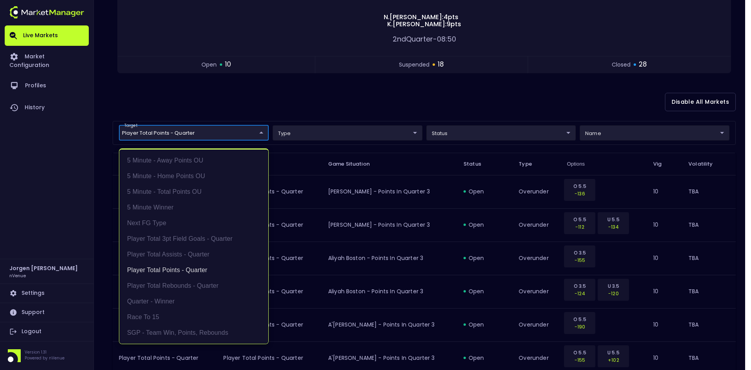
click at [401, 98] on div at bounding box center [375, 185] width 751 height 370
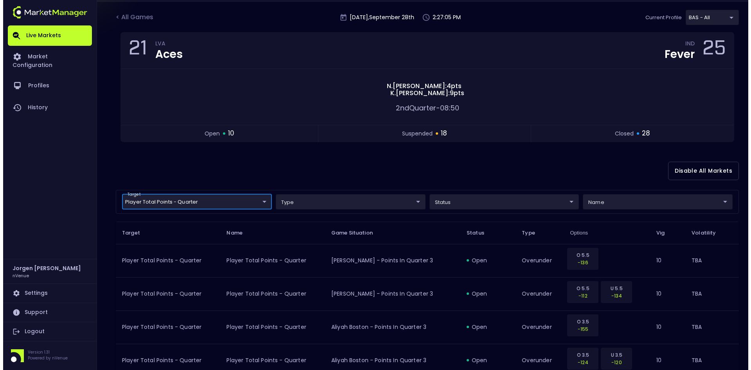
scroll to position [39, 0]
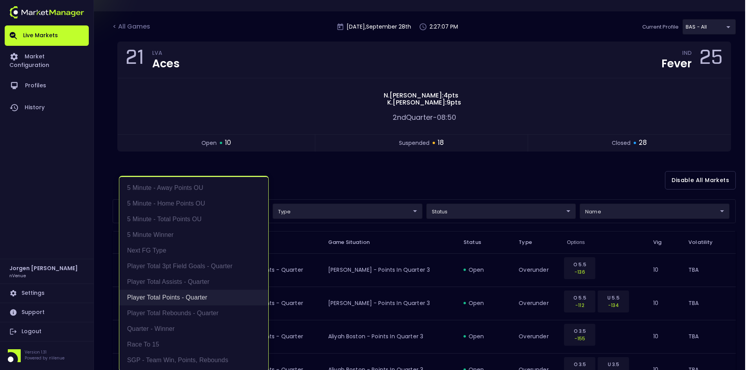
click at [180, 296] on li "Player Total Points - Quarter" at bounding box center [193, 297] width 149 height 16
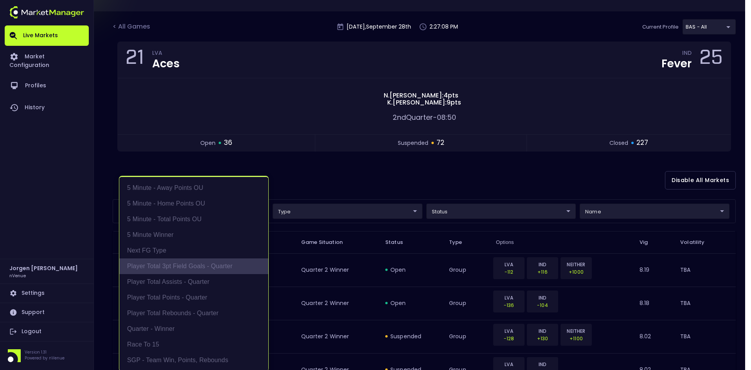
click at [188, 265] on li "Player Total 3pt Field Goals - Quarter" at bounding box center [193, 266] width 149 height 16
type input "Player Total 3pt Field Goals - Quarter"
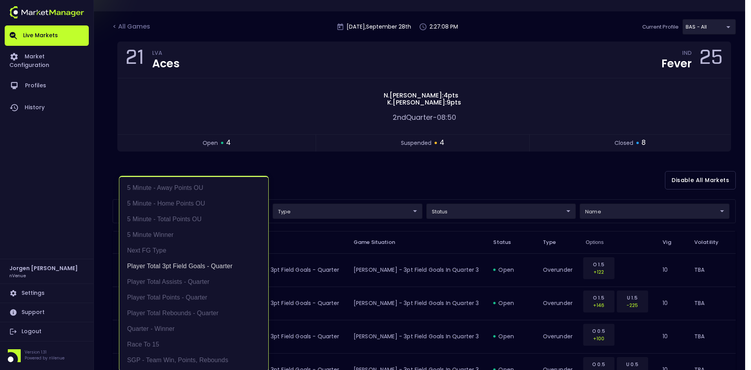
click at [365, 169] on div at bounding box center [375, 185] width 751 height 370
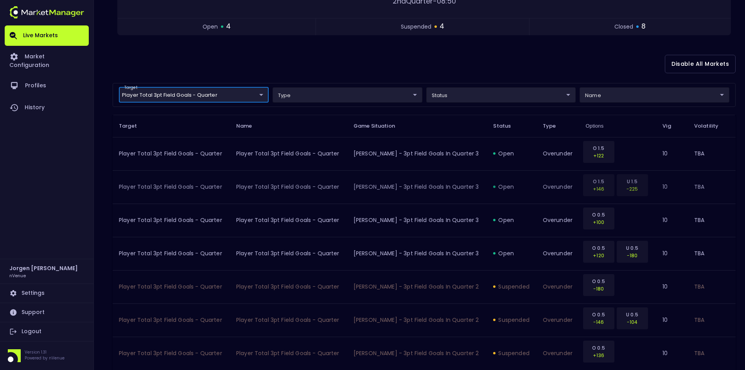
scroll to position [156, 0]
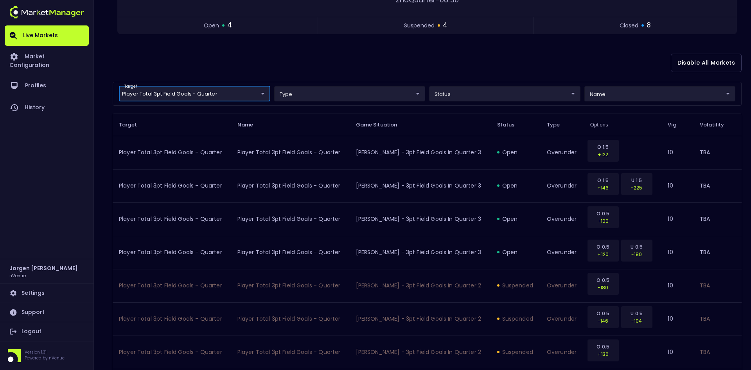
click at [207, 92] on body "Live Markets Market Configuration Profiles History [PERSON_NAME] nVenue Setting…" at bounding box center [375, 276] width 751 height 864
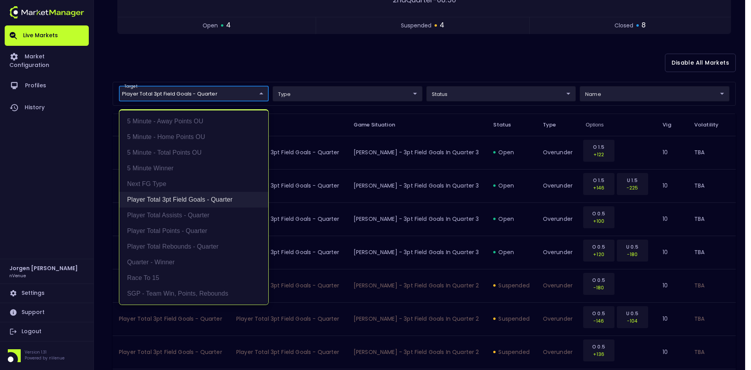
click at [182, 198] on li "Player Total 3pt Field Goals - Quarter" at bounding box center [193, 200] width 149 height 16
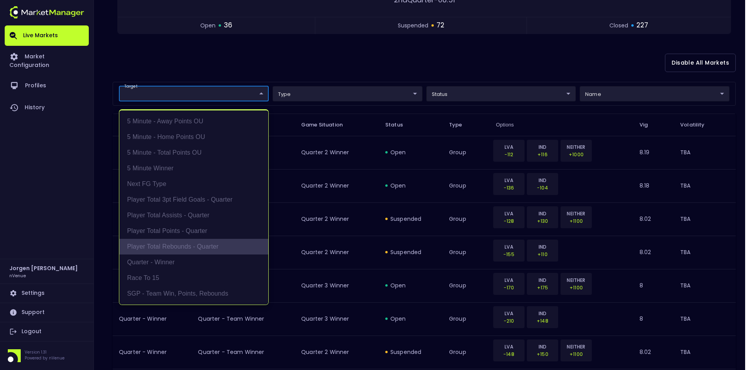
click at [175, 244] on li "Player Total Rebounds - Quarter" at bounding box center [193, 247] width 149 height 16
type input "Player Total Rebounds - Quarter"
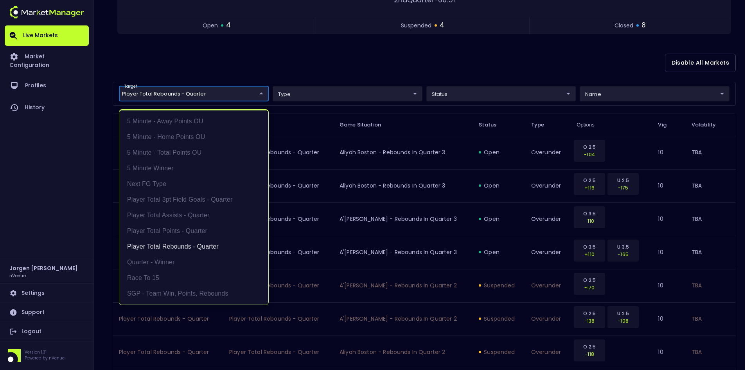
click at [366, 73] on div at bounding box center [375, 185] width 751 height 370
click at [212, 92] on body "Live Markets Market Configuration Profiles History [PERSON_NAME] nVenue Setting…" at bounding box center [375, 276] width 751 height 864
click at [170, 243] on li "Player Total Rebounds - Quarter" at bounding box center [193, 247] width 149 height 16
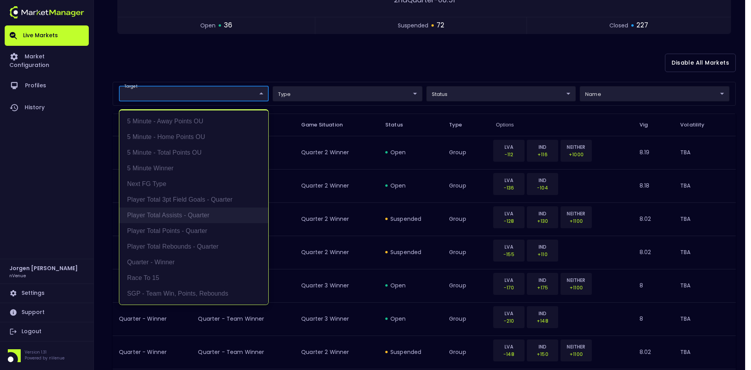
click at [184, 216] on li "Player Total Assists - Quarter" at bounding box center [193, 215] width 149 height 16
type input "Player Total Assists - Quarter"
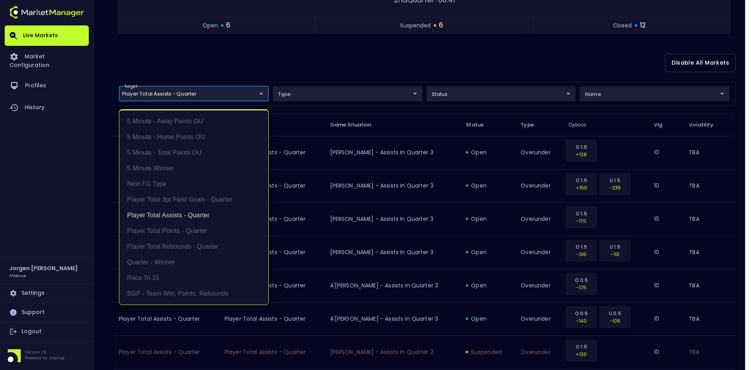
click at [416, 65] on div at bounding box center [375, 185] width 751 height 370
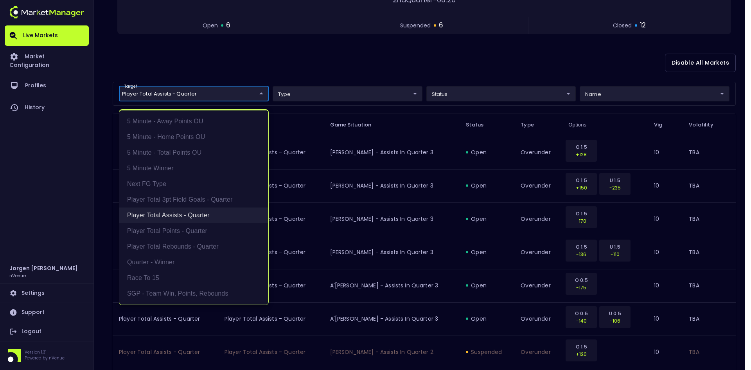
click at [174, 212] on li "Player Total Assists - Quarter" at bounding box center [193, 215] width 149 height 16
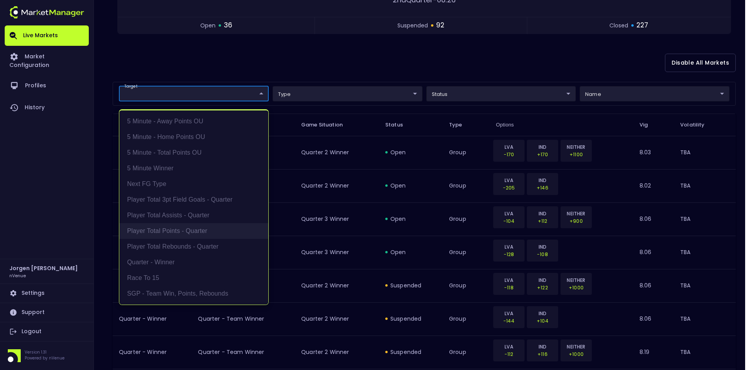
click at [172, 228] on li "Player Total Points - Quarter" at bounding box center [193, 231] width 149 height 16
type input "Player Total Points - Quarter"
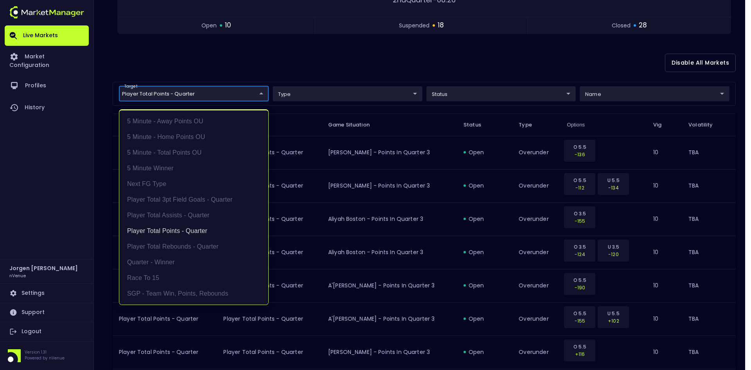
click at [392, 58] on div at bounding box center [375, 185] width 751 height 370
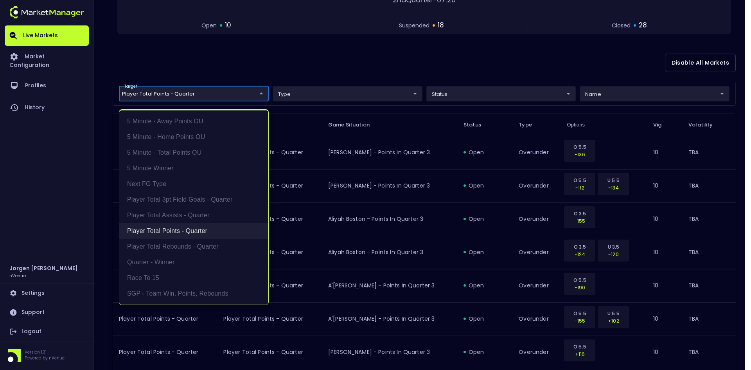
click at [160, 230] on li "Player Total Points - Quarter" at bounding box center [193, 231] width 149 height 16
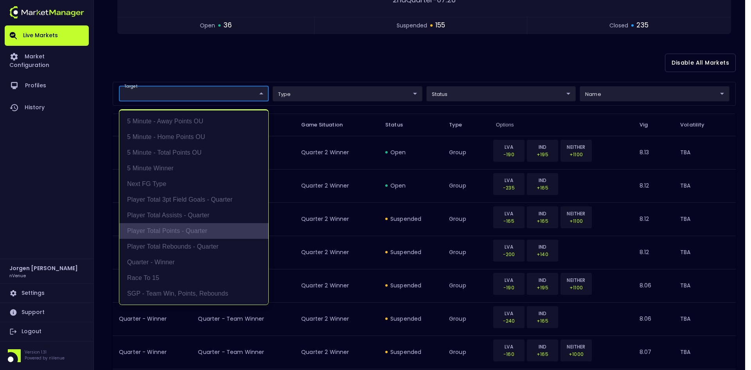
click at [159, 231] on li "Player Total Points - Quarter" at bounding box center [193, 231] width 149 height 16
type input "Player Total Points - Quarter"
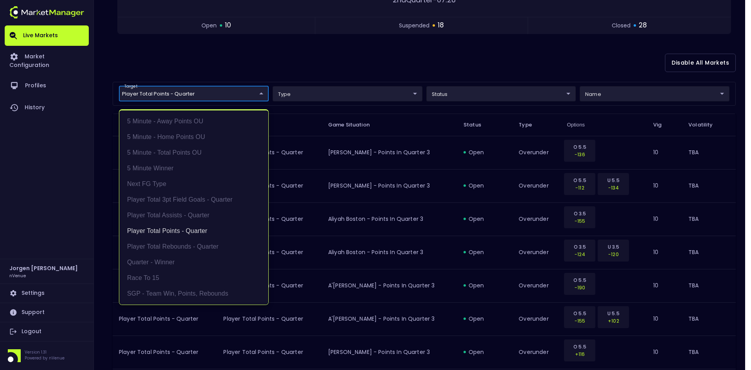
click at [350, 56] on div at bounding box center [375, 185] width 751 height 370
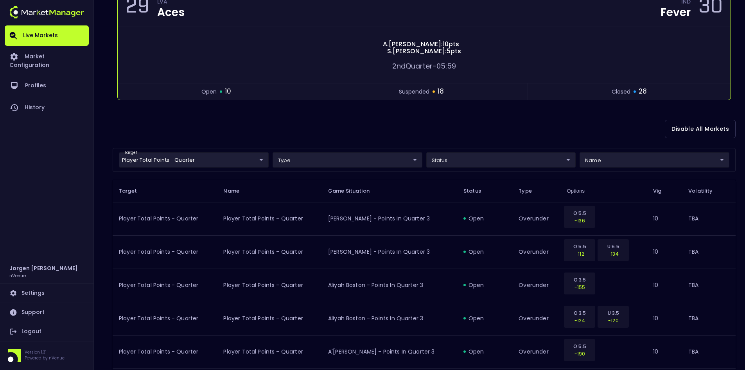
scroll to position [39, 0]
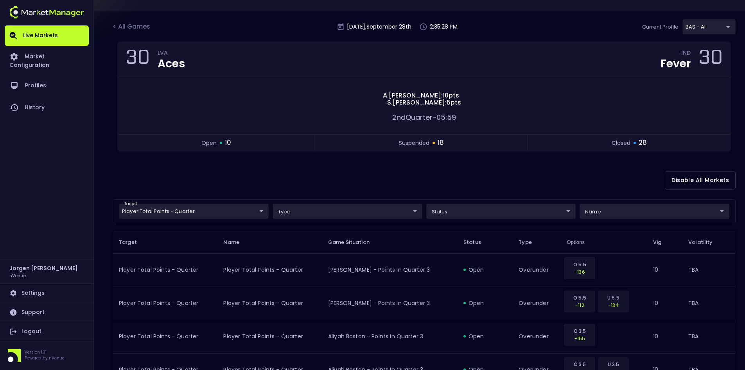
drag, startPoint x: 352, startPoint y: 178, endPoint x: 343, endPoint y: 178, distance: 8.2
click at [352, 178] on div "Disable All Markets" at bounding box center [424, 180] width 623 height 38
click at [137, 27] on div "< All Games" at bounding box center [132, 27] width 39 height 10
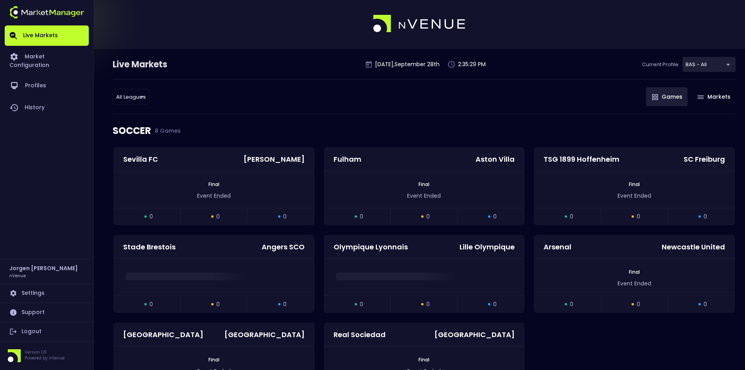
scroll to position [0, 0]
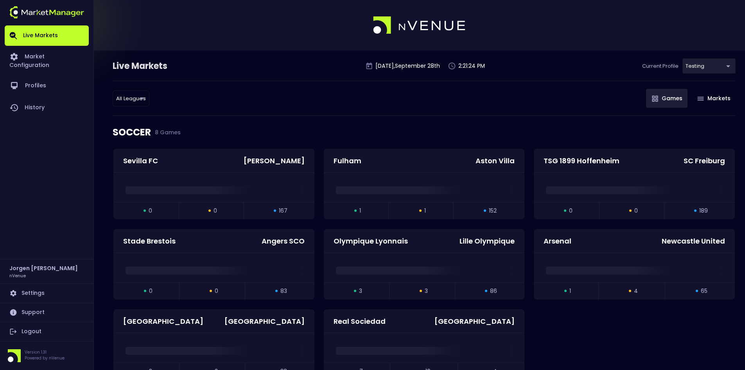
click at [34, 330] on link "Logout" at bounding box center [47, 331] width 84 height 19
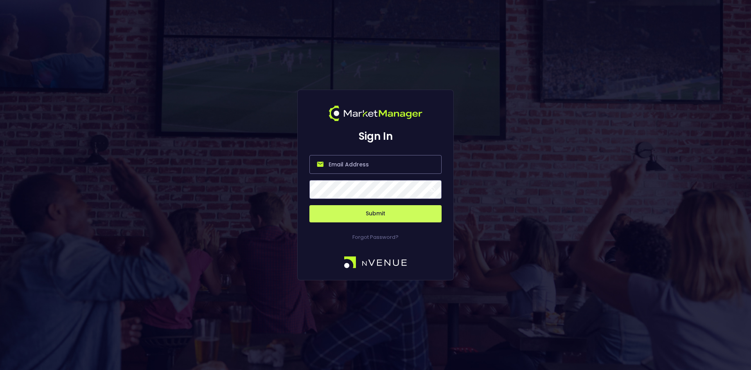
click at [342, 163] on input "email" at bounding box center [375, 164] width 132 height 19
type input "e"
